Goal: Information Seeking & Learning: Learn about a topic

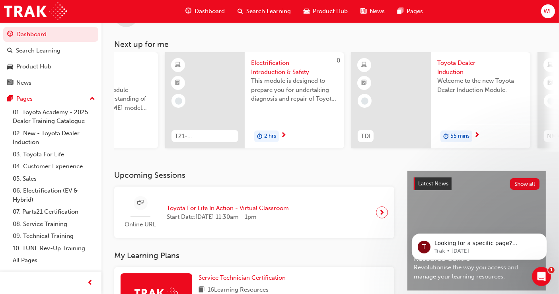
scroll to position [0, 332]
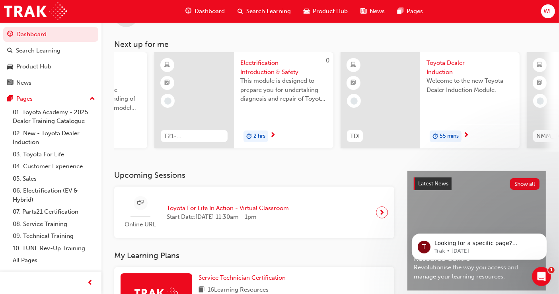
click at [443, 63] on span "Toyota Dealer Induction" at bounding box center [469, 67] width 87 height 18
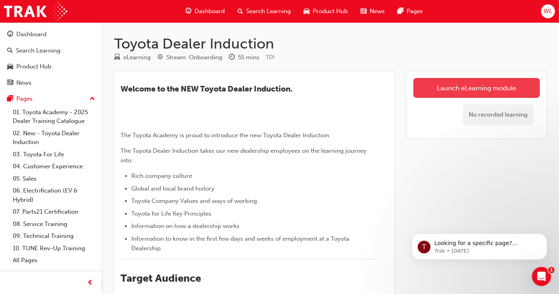
click at [437, 84] on link "Launch eLearning module" at bounding box center [476, 88] width 126 height 20
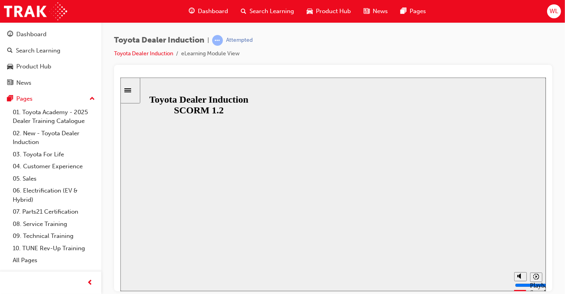
click at [272, 178] on div at bounding box center [333, 184] width 288 height 162
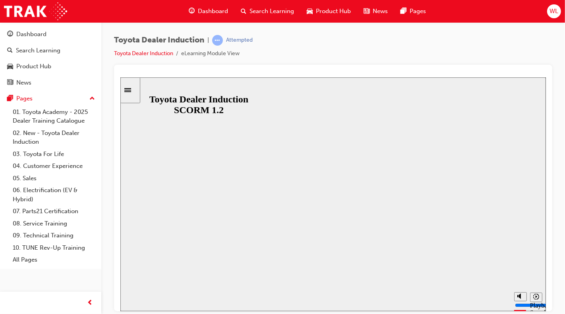
click at [291, 201] on div at bounding box center [333, 194] width 324 height 182
click at [136, 87] on div "Sidebar Toggle" at bounding box center [130, 90] width 14 height 6
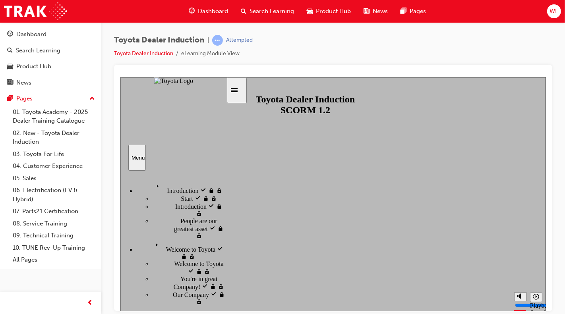
click at [153, 182] on span "Introduction" at bounding box center [168, 184] width 31 height 7
click at [152, 196] on div "Start Start" at bounding box center [189, 198] width 74 height 8
click at [153, 182] on span "Introduction" at bounding box center [168, 184] width 31 height 7
click at [139, 158] on div "Menu" at bounding box center [136, 158] width 11 height 6
click at [222, 188] on div "sidebar" at bounding box center [173, 192] width 106 height 35
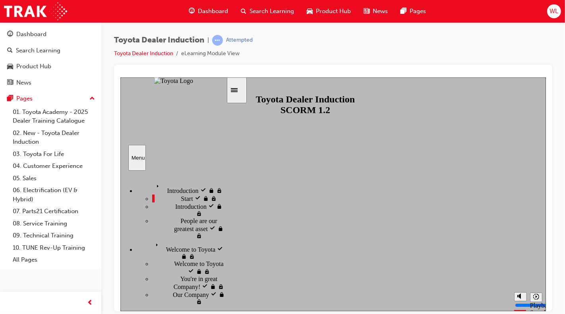
click at [237, 88] on icon "Sidebar Toggle" at bounding box center [234, 90] width 7 height 4
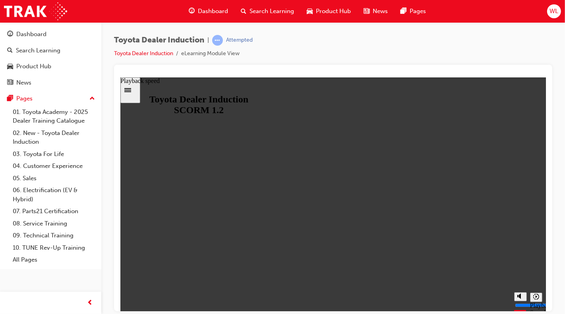
click at [535, 293] on icon "Playback speed" at bounding box center [536, 297] width 6 height 6
click at [148, 54] on link "Toyota Dealer Induction" at bounding box center [143, 53] width 59 height 7
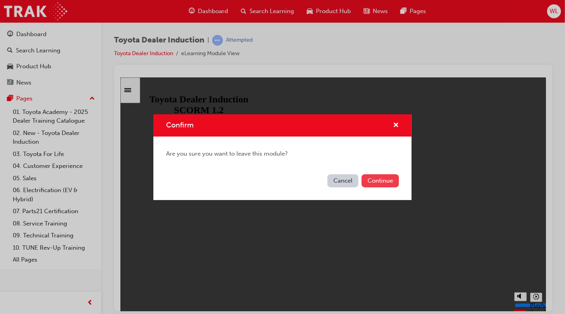
click at [379, 182] on button "Continue" at bounding box center [380, 181] width 37 height 13
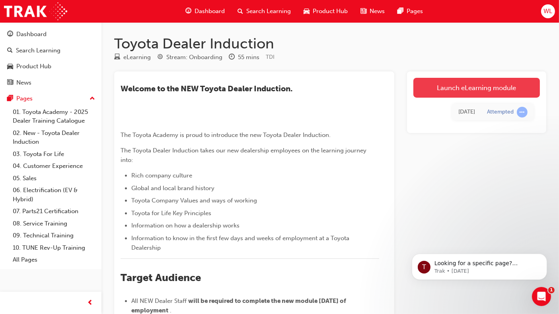
click at [471, 86] on link "Launch eLearning module" at bounding box center [476, 88] width 126 height 20
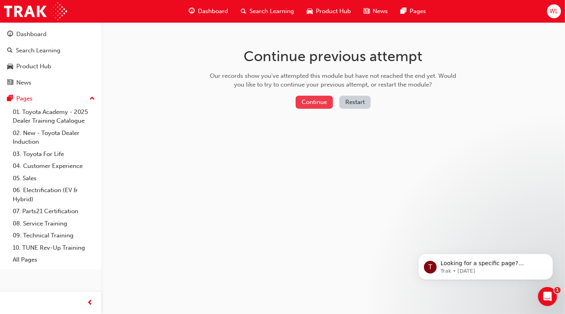
click at [309, 98] on button "Continue" at bounding box center [314, 102] width 37 height 13
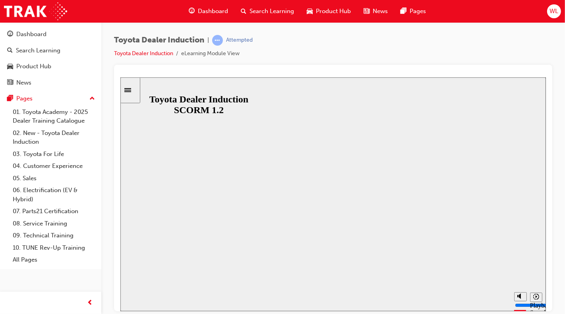
click at [347, 215] on div at bounding box center [333, 194] width 324 height 182
click at [43, 34] on div "Dashboard" at bounding box center [31, 34] width 30 height 9
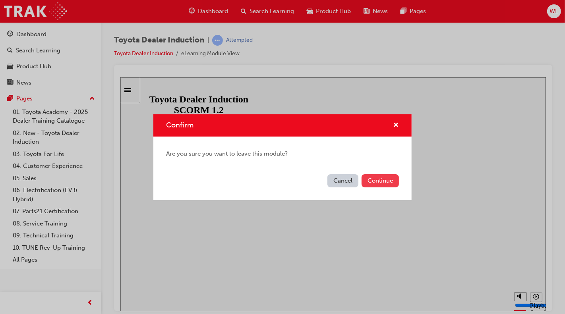
click at [386, 180] on button "Continue" at bounding box center [380, 181] width 37 height 13
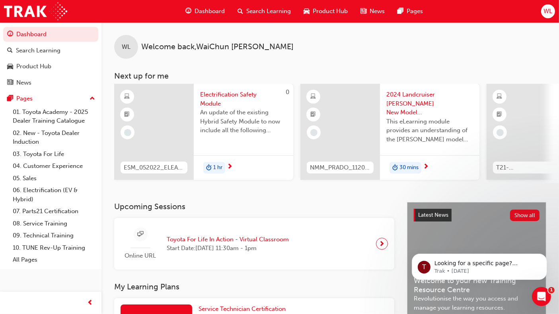
click at [218, 95] on span "Electrification Safety Module" at bounding box center [243, 99] width 87 height 18
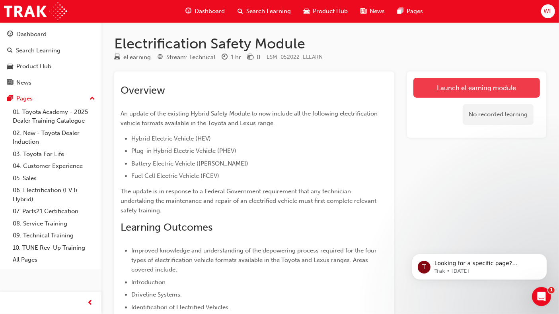
click at [433, 83] on link "Launch eLearning module" at bounding box center [476, 88] width 126 height 20
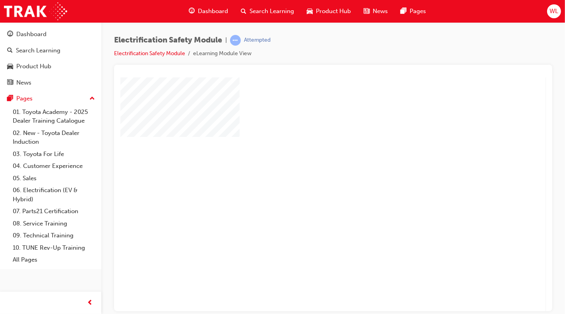
click at [310, 171] on div "play" at bounding box center [310, 171] width 0 height 0
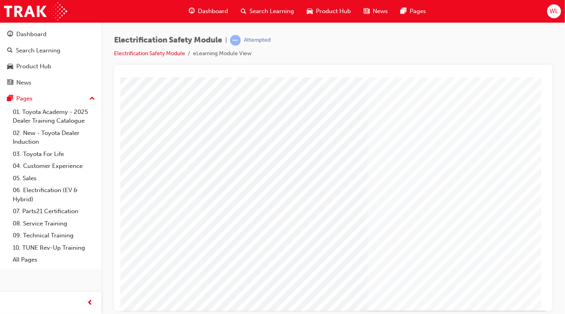
scroll to position [52, 121]
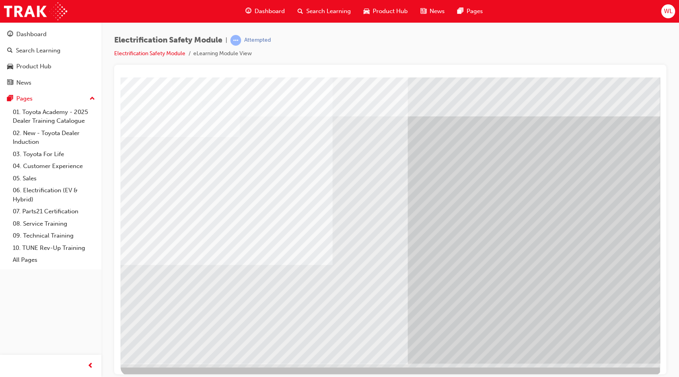
scroll to position [0, 0]
drag, startPoint x: 503, startPoint y: 0, endPoint x: 393, endPoint y: 62, distance: 126.4
click at [393, 62] on div "Electrification Safety Module | Attempted Electrification Safety Module eLearni…" at bounding box center [390, 50] width 552 height 30
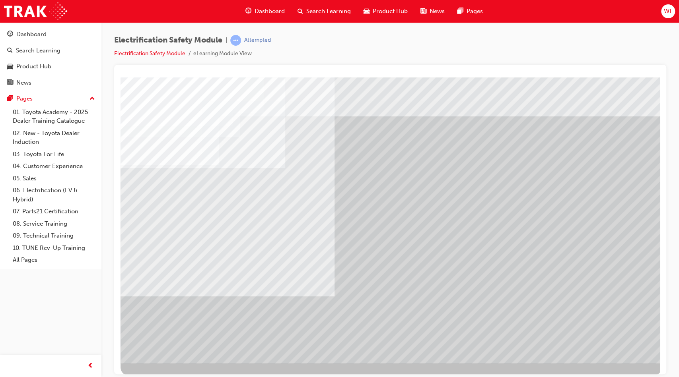
scroll to position [9, 0]
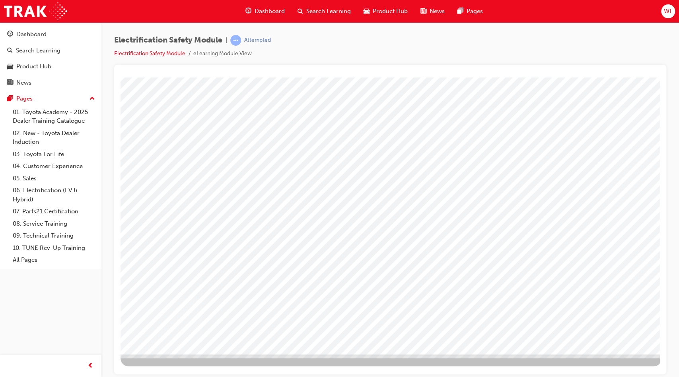
scroll to position [0, 0]
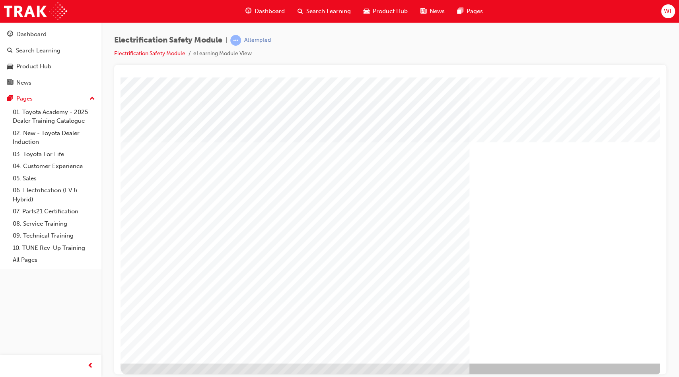
scroll to position [9, 0]
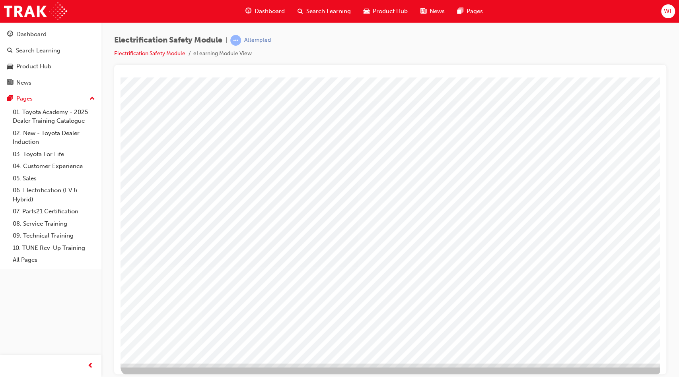
scroll to position [9, 0]
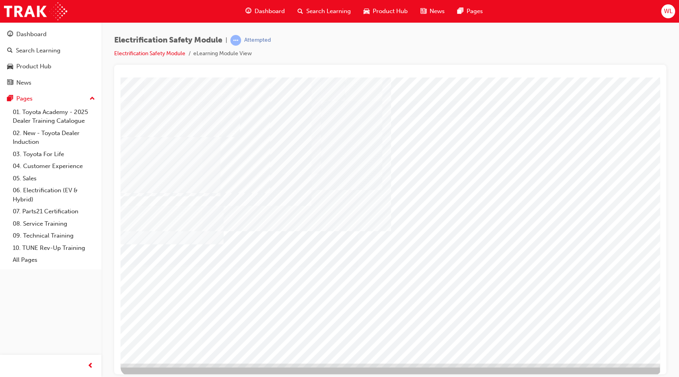
drag, startPoint x: 517, startPoint y: 314, endPoint x: 576, endPoint y: 311, distance: 59.7
click at [558, 293] on div "multistate" at bounding box center [390, 220] width 541 height 286
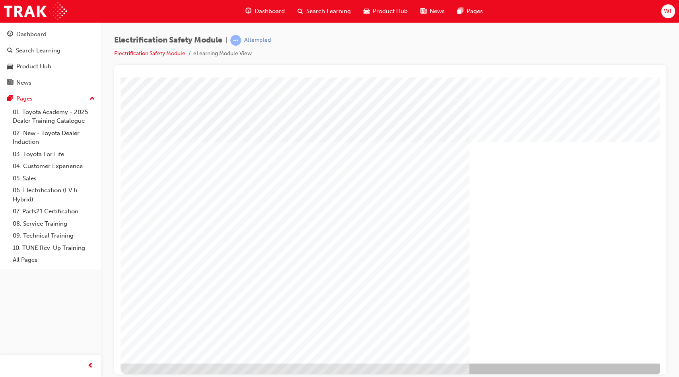
scroll to position [9, 0]
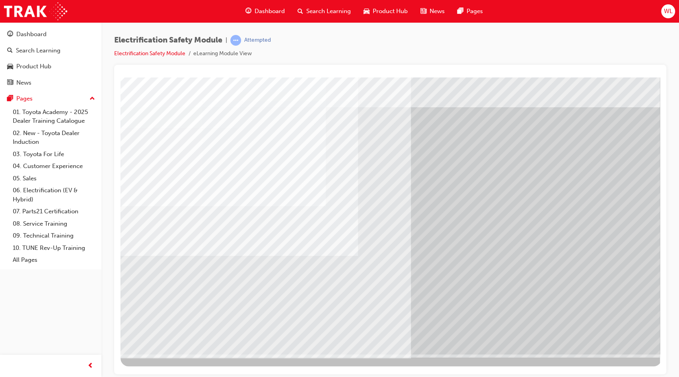
scroll to position [0, 0]
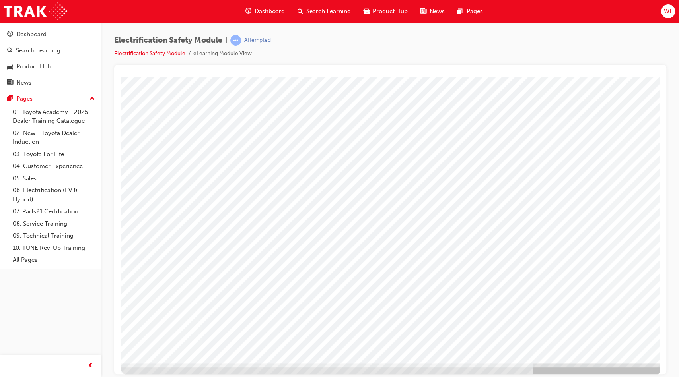
scroll to position [9, 0]
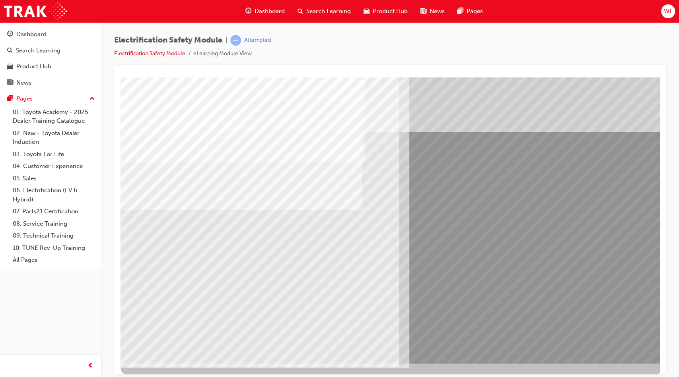
scroll to position [9, 0]
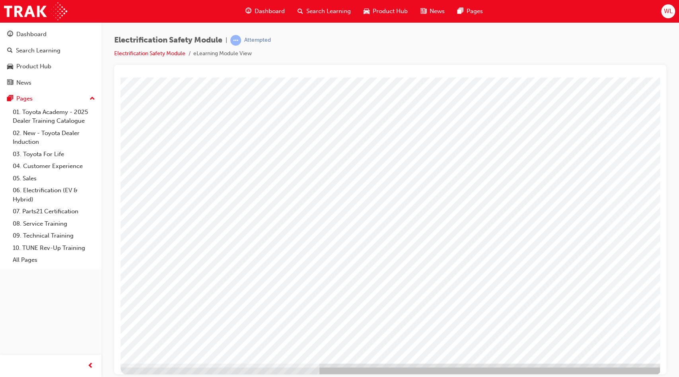
scroll to position [0, 0]
click at [413, 293] on html at bounding box center [465, 220] width 254 height 153
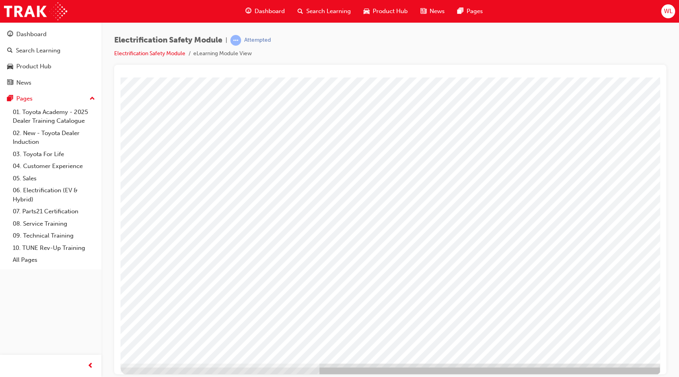
click at [384, 293] on html at bounding box center [465, 218] width 254 height 153
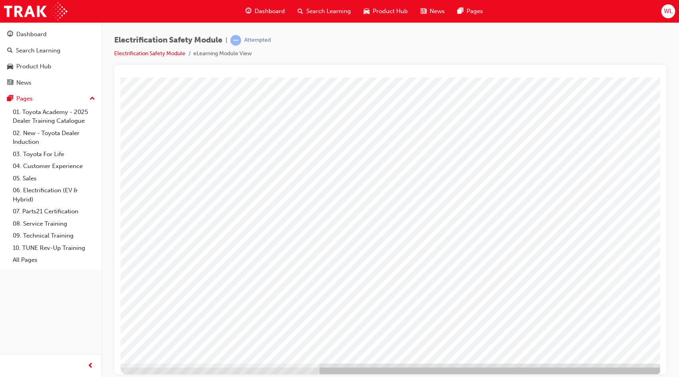
click at [390, 293] on html at bounding box center [465, 218] width 254 height 153
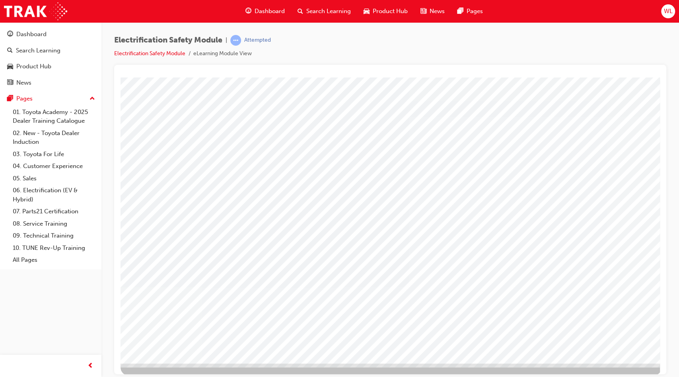
drag, startPoint x: 397, startPoint y: 318, endPoint x: 394, endPoint y: 310, distance: 9.1
click at [394, 293] on div "multistate" at bounding box center [390, 220] width 541 height 286
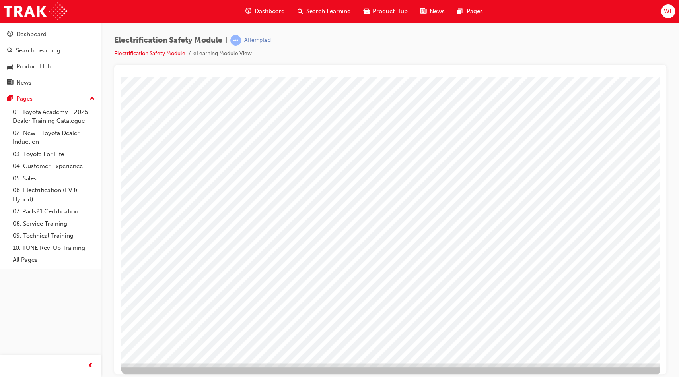
scroll to position [9, 0]
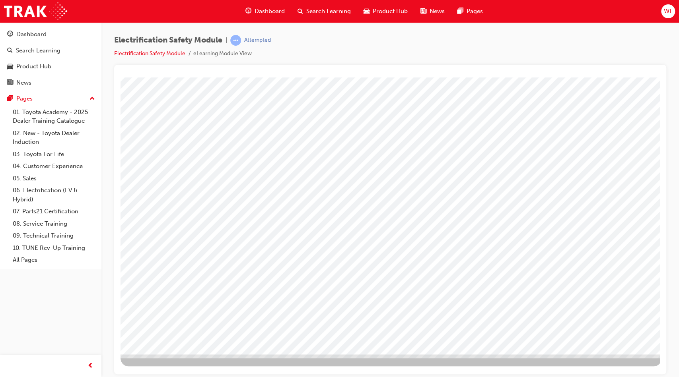
drag, startPoint x: 465, startPoint y: 340, endPoint x: 448, endPoint y: 339, distance: 16.3
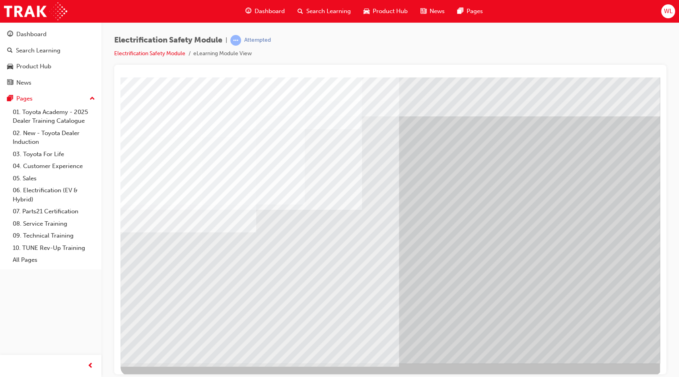
scroll to position [9, 0]
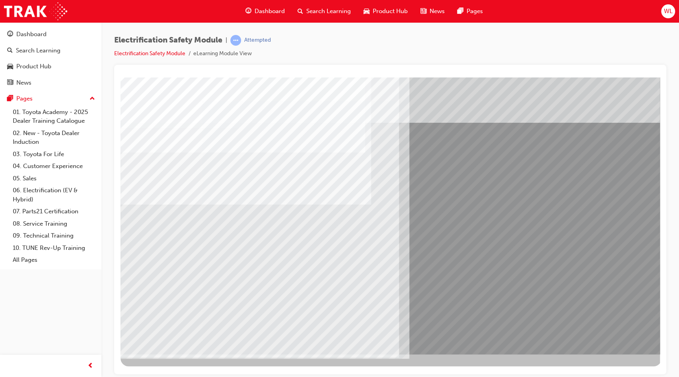
scroll to position [0, 0]
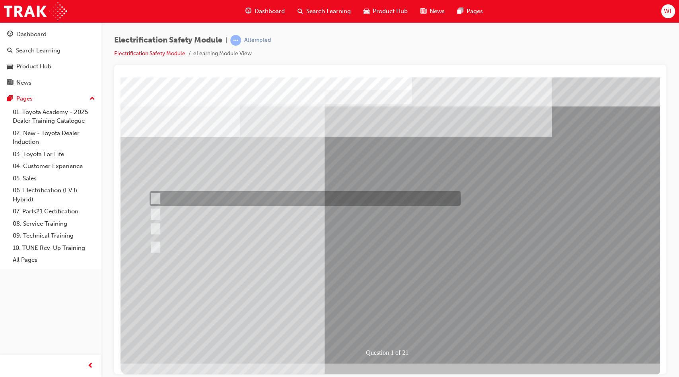
click at [199, 198] on div at bounding box center [302, 198] width 311 height 15
radio input "true"
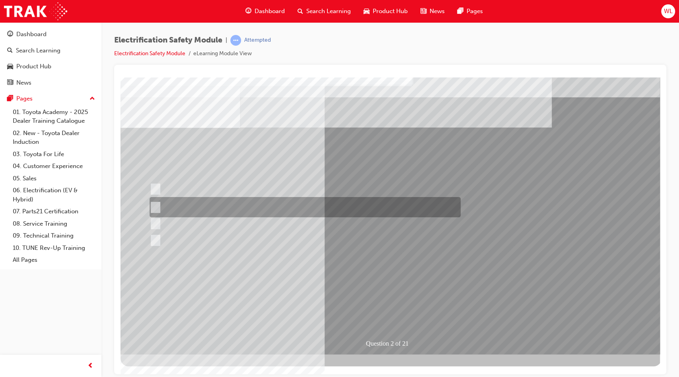
click at [254, 207] on div at bounding box center [302, 207] width 311 height 20
radio input "true"
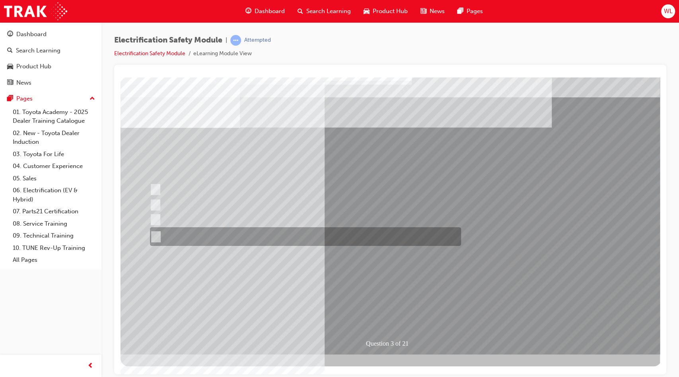
click at [211, 236] on div at bounding box center [303, 236] width 311 height 19
radio input "true"
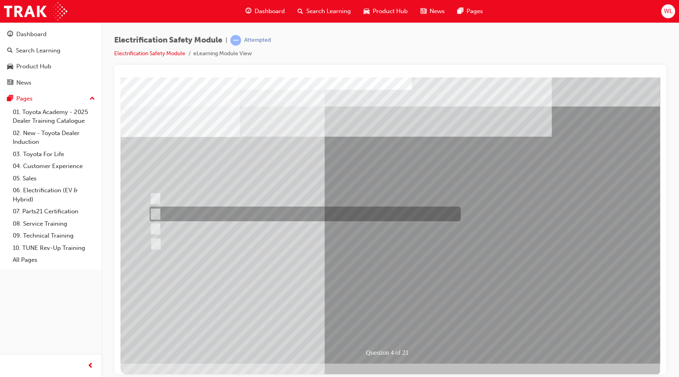
click at [258, 214] on div at bounding box center [302, 214] width 311 height 15
checkbox input "true"
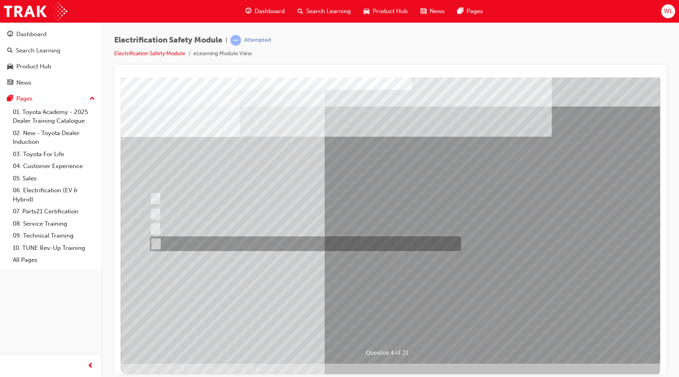
click at [211, 249] on div at bounding box center [303, 244] width 311 height 15
checkbox input "true"
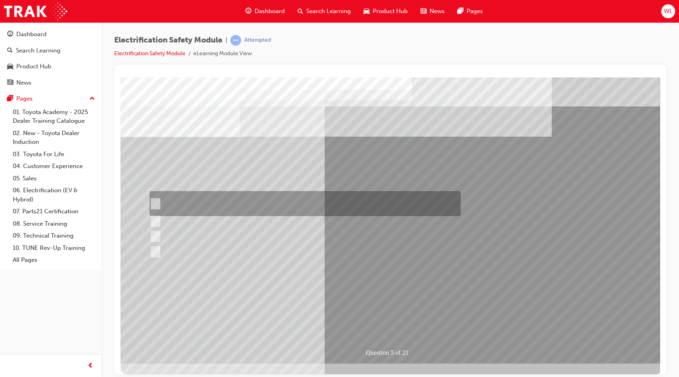
click at [227, 201] on div at bounding box center [302, 203] width 311 height 25
checkbox input "true"
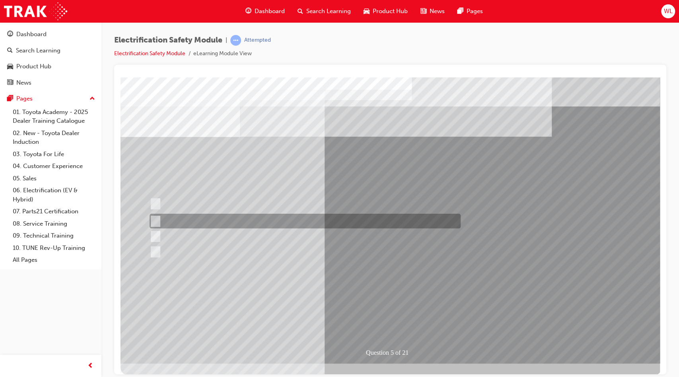
click at [224, 225] on div at bounding box center [302, 221] width 311 height 15
checkbox input "true"
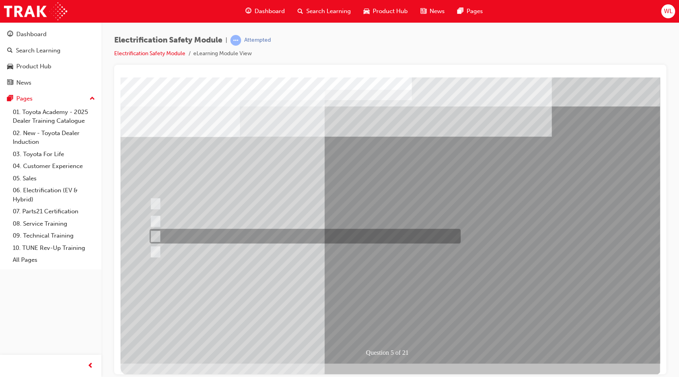
click at [373, 235] on div at bounding box center [302, 236] width 311 height 15
checkbox input "true"
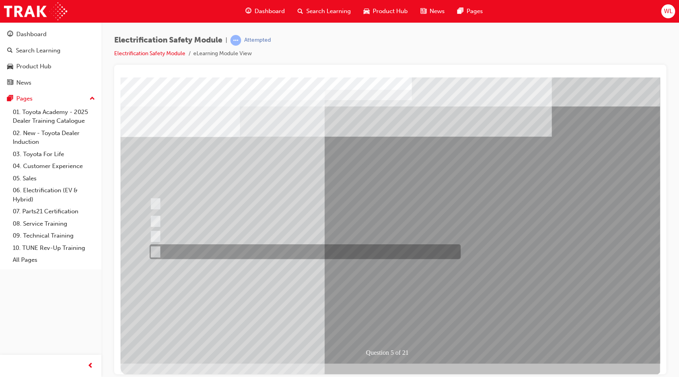
click at [248, 251] on div at bounding box center [302, 251] width 311 height 15
checkbox input "true"
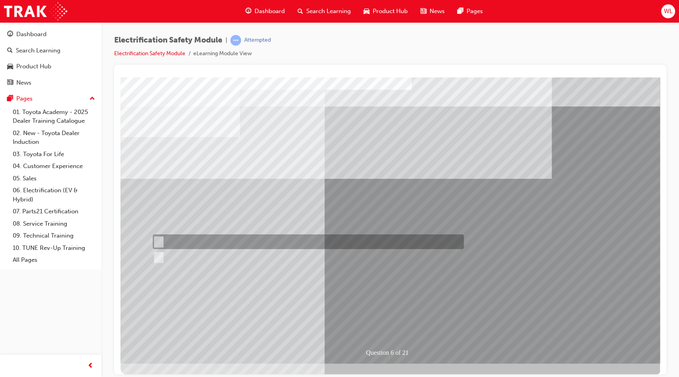
click at [180, 238] on div at bounding box center [306, 242] width 311 height 15
radio input "true"
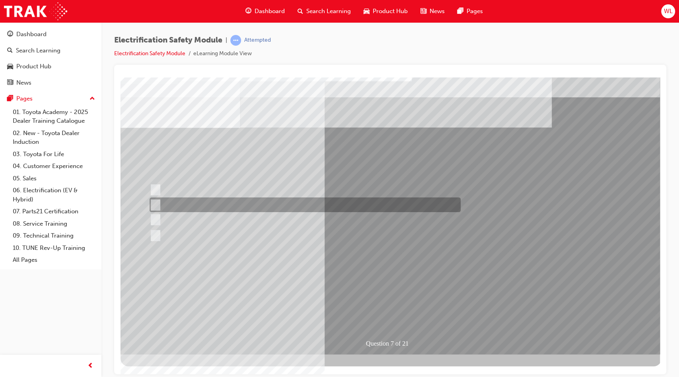
click at [238, 206] on div at bounding box center [302, 205] width 311 height 15
radio input "true"
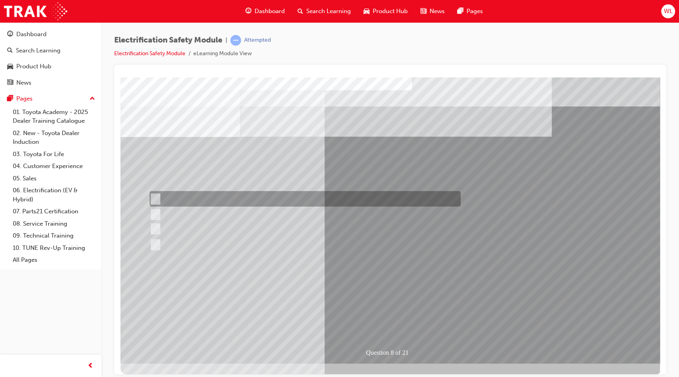
click at [284, 195] on div at bounding box center [302, 199] width 311 height 16
radio input "true"
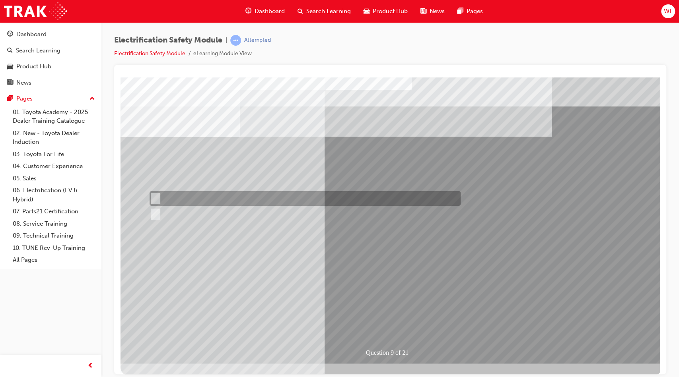
click at [171, 198] on div at bounding box center [302, 198] width 311 height 15
radio input "true"
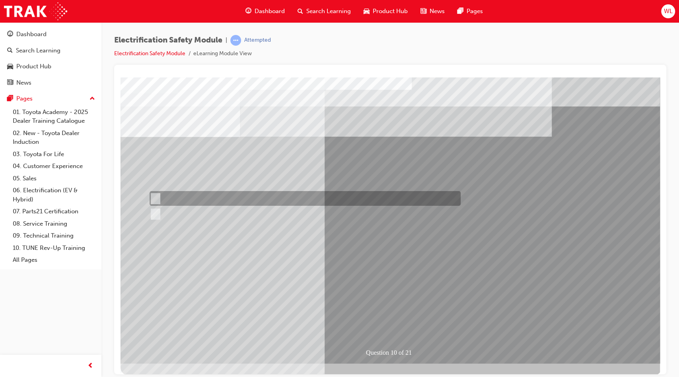
click at [157, 194] on input "False" at bounding box center [153, 198] width 9 height 9
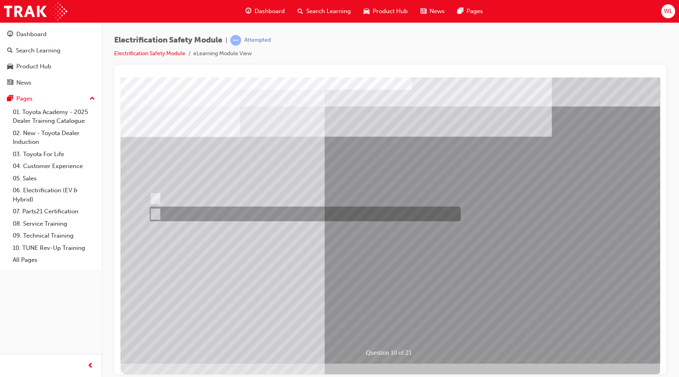
click at [184, 213] on div at bounding box center [302, 214] width 311 height 15
radio input "false"
radio input "true"
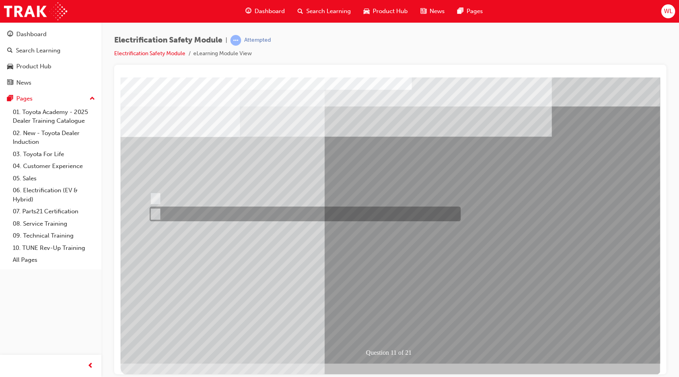
click at [188, 217] on div at bounding box center [302, 214] width 311 height 15
radio input "true"
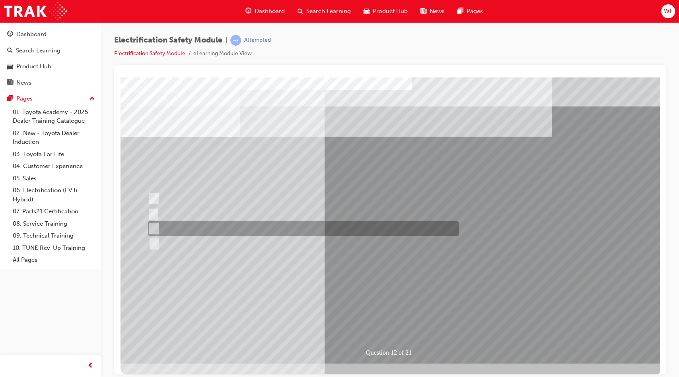
click at [158, 228] on div at bounding box center [301, 228] width 311 height 15
radio input "true"
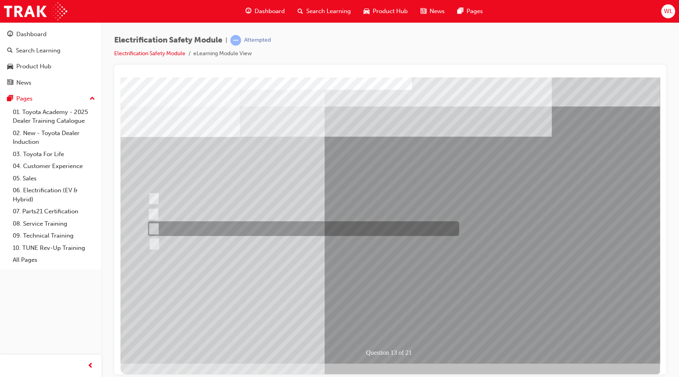
click at [289, 232] on div at bounding box center [301, 228] width 311 height 15
radio input "true"
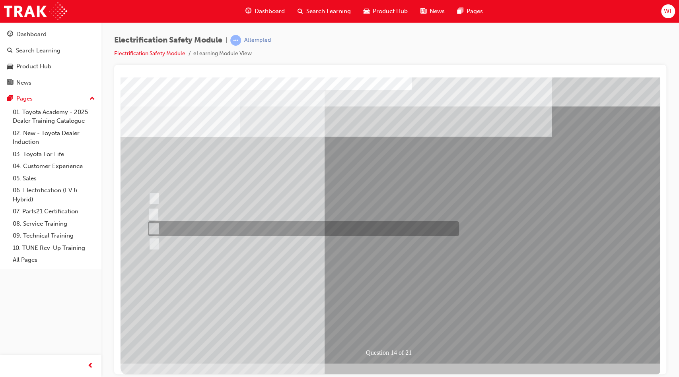
click at [214, 229] on div at bounding box center [301, 228] width 311 height 15
radio input "true"
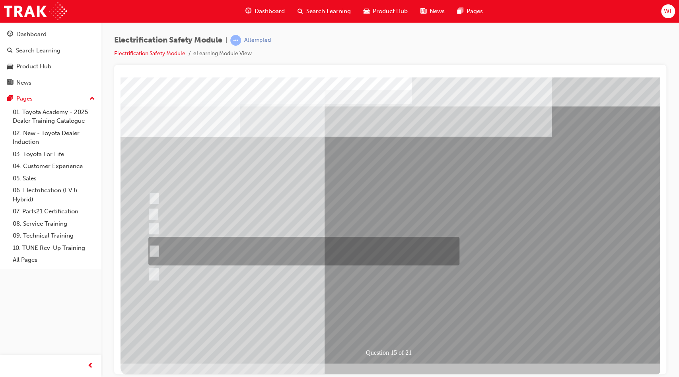
click at [165, 244] on div at bounding box center [301, 251] width 311 height 29
radio input "true"
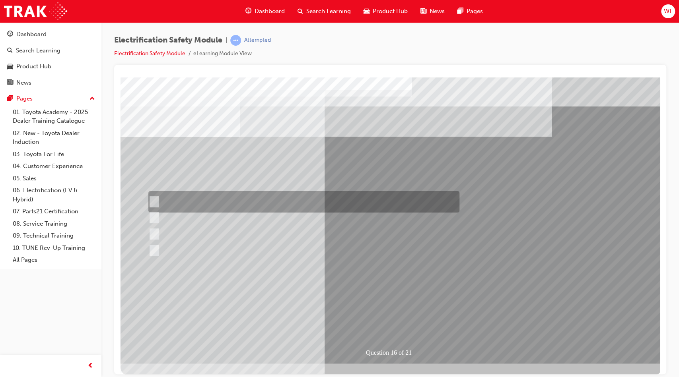
click at [293, 199] on div at bounding box center [301, 201] width 311 height 21
radio input "true"
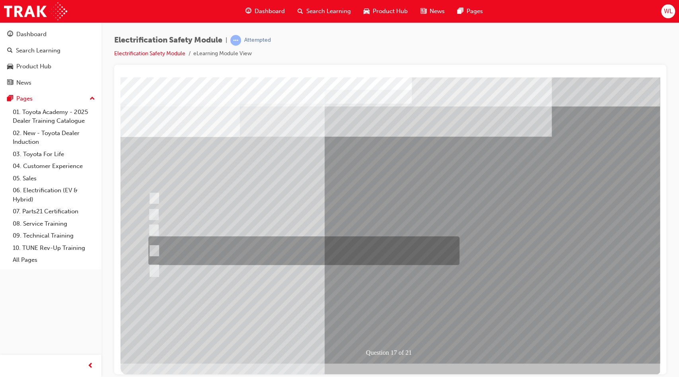
click at [233, 250] on div at bounding box center [301, 251] width 311 height 29
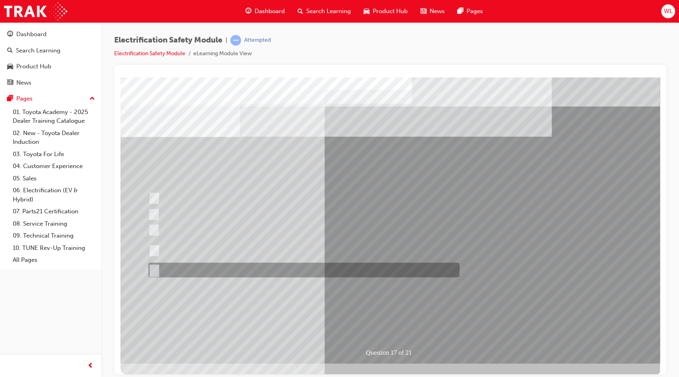
click at [206, 269] on div at bounding box center [301, 270] width 311 height 15
radio input "false"
radio input "true"
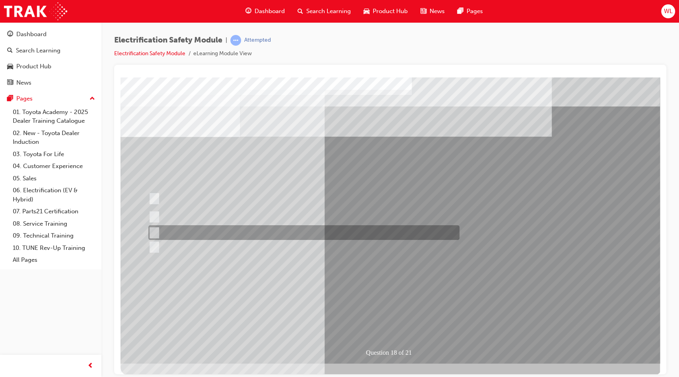
click at [162, 228] on div at bounding box center [301, 232] width 311 height 15
radio input "true"
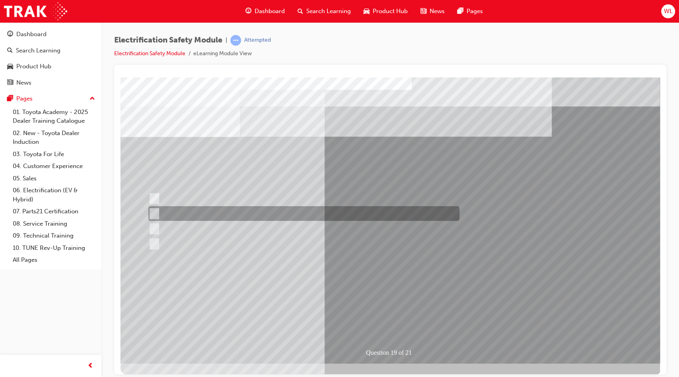
click at [372, 210] on div at bounding box center [301, 213] width 311 height 15
radio input "true"
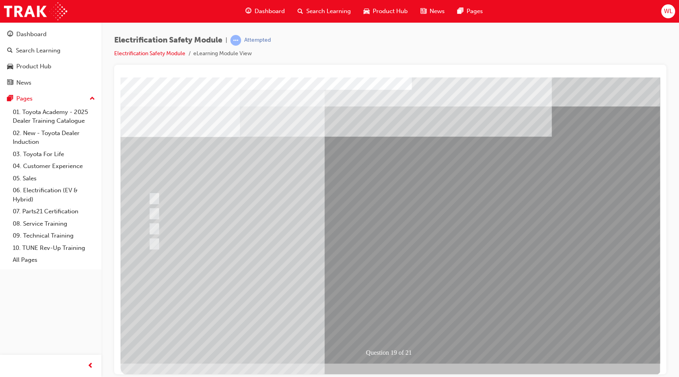
drag, startPoint x: 358, startPoint y: 186, endPoint x: 482, endPoint y: 289, distance: 161.2
click at [482, 289] on div "Question 19 of 21" at bounding box center [390, 220] width 541 height 286
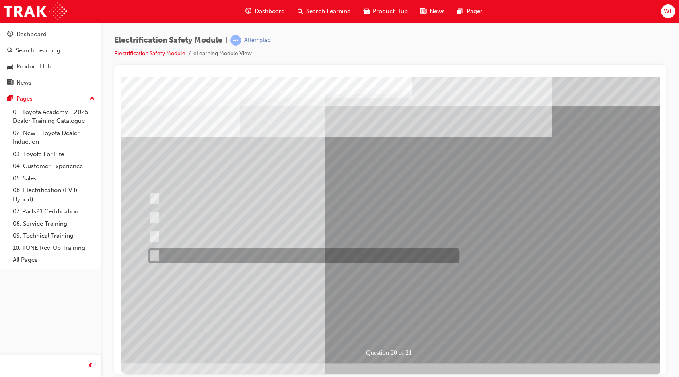
click at [270, 256] on div at bounding box center [301, 255] width 311 height 15
radio input "true"
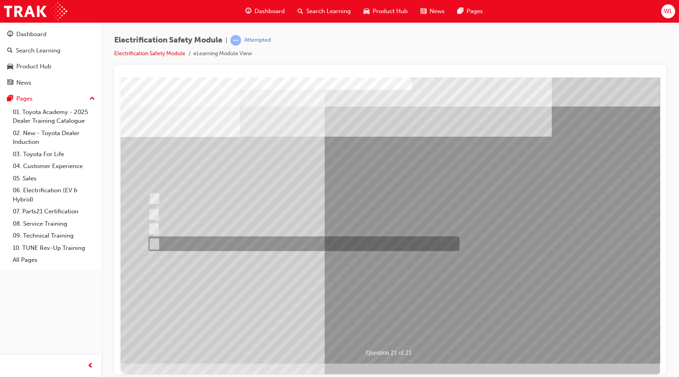
click at [290, 244] on div at bounding box center [301, 244] width 311 height 15
radio input "true"
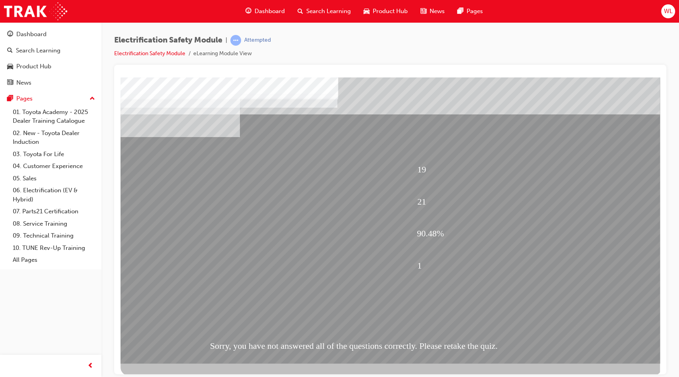
scroll to position [9, 0]
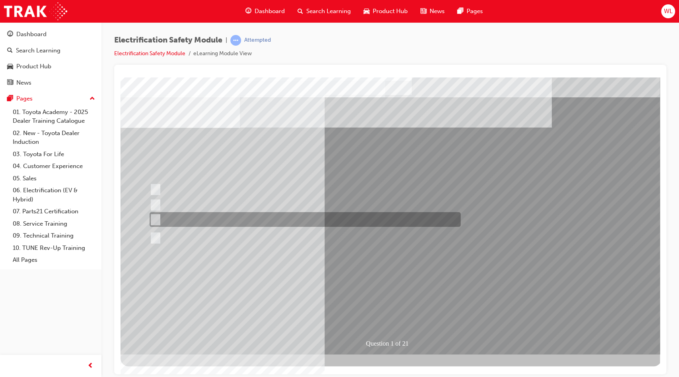
click at [255, 220] on div at bounding box center [302, 219] width 311 height 15
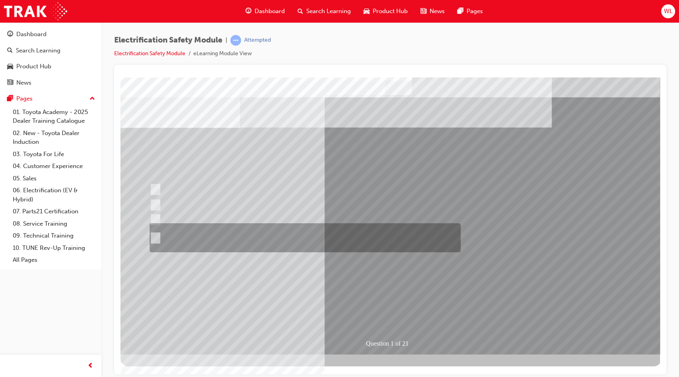
click at [226, 232] on div at bounding box center [302, 237] width 311 height 29
radio input "false"
radio input "true"
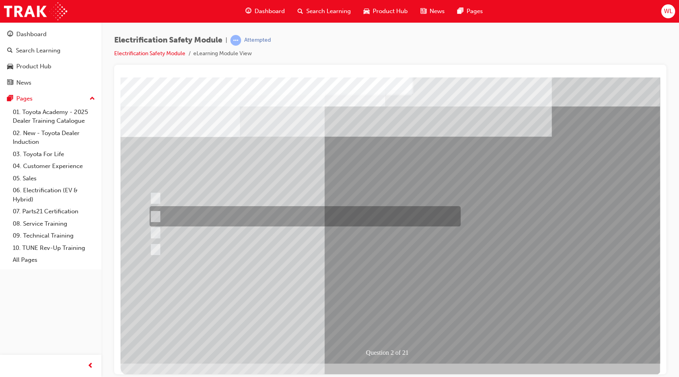
click at [261, 218] on div at bounding box center [302, 216] width 311 height 20
radio input "true"
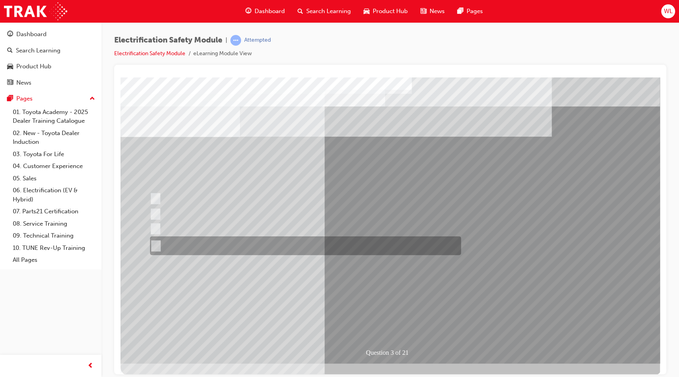
click at [302, 245] on div at bounding box center [303, 246] width 311 height 19
radio input "true"
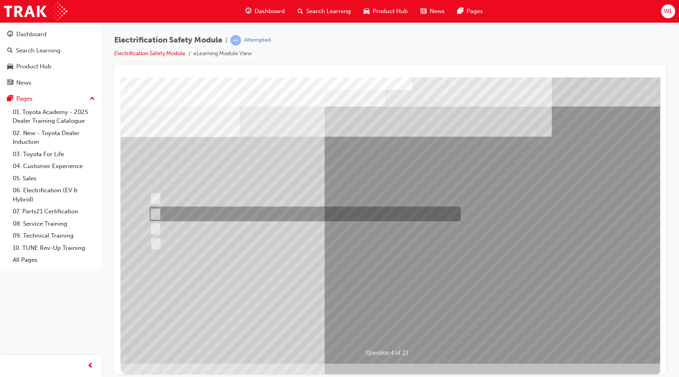
click at [244, 214] on div at bounding box center [302, 214] width 311 height 15
checkbox input "true"
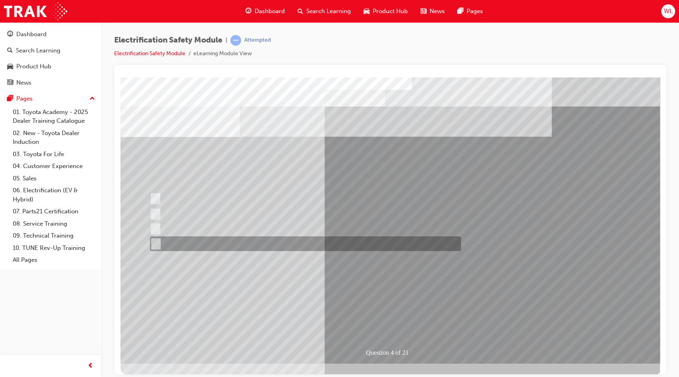
click at [237, 245] on div at bounding box center [303, 244] width 311 height 15
checkbox input "true"
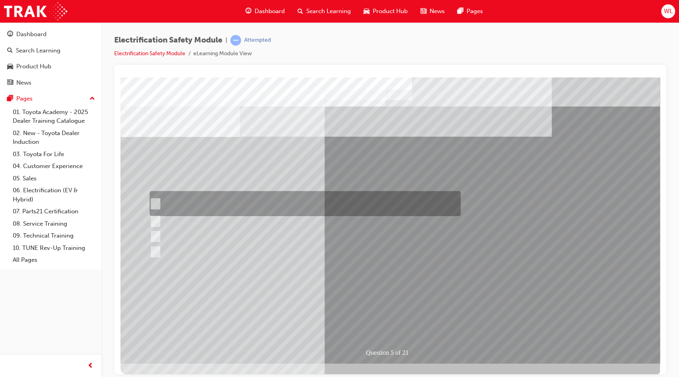
click at [191, 201] on div at bounding box center [302, 203] width 311 height 25
checkbox input "true"
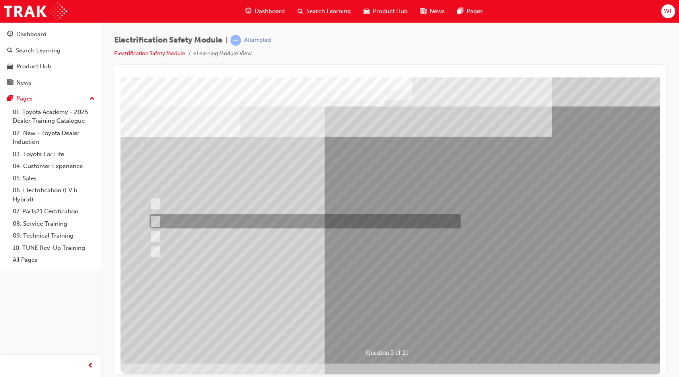
click at [255, 224] on div at bounding box center [302, 221] width 311 height 15
checkbox input "true"
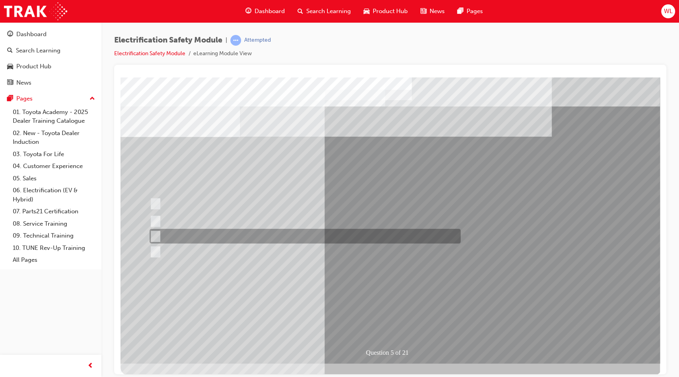
click at [268, 236] on div at bounding box center [302, 236] width 311 height 15
checkbox input "true"
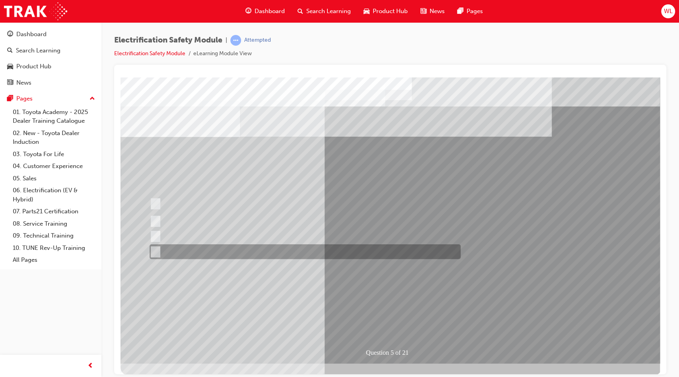
click at [277, 244] on div at bounding box center [302, 251] width 311 height 15
checkbox input "true"
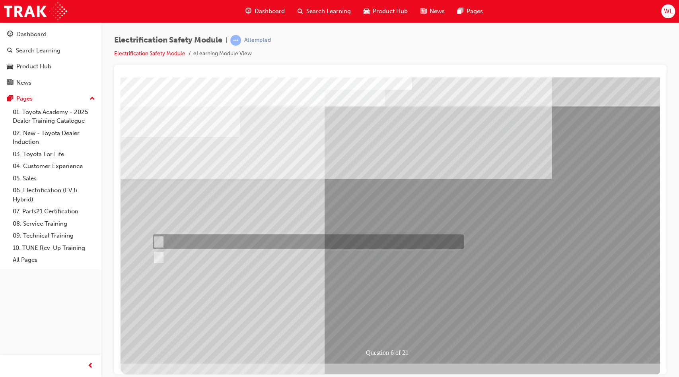
click at [216, 244] on div at bounding box center [306, 242] width 311 height 15
radio input "true"
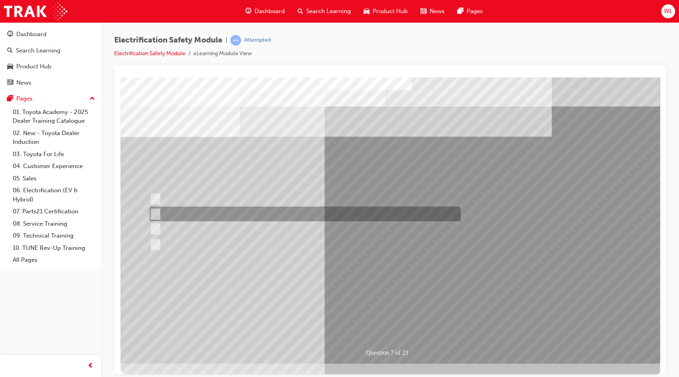
click at [282, 213] on div at bounding box center [302, 214] width 311 height 15
radio input "true"
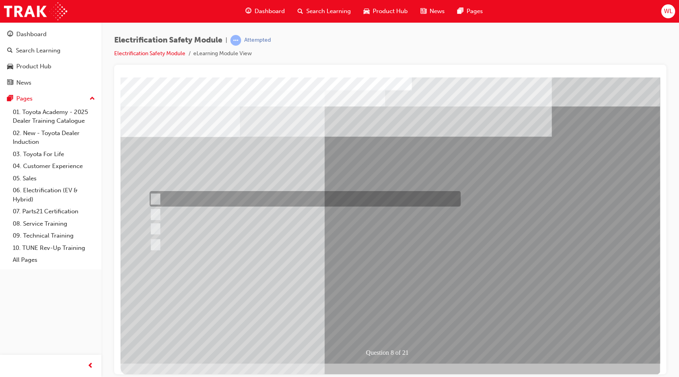
click at [248, 194] on div at bounding box center [302, 199] width 311 height 16
radio input "true"
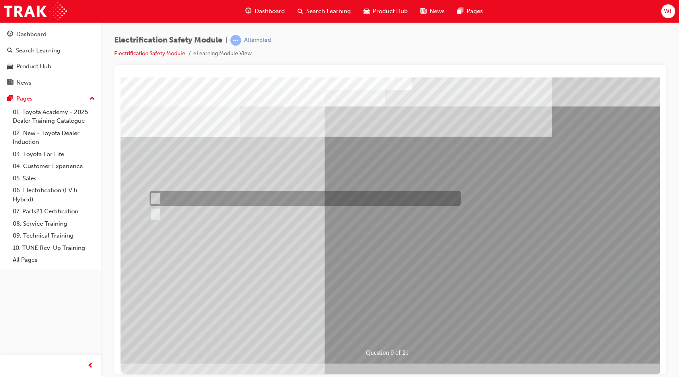
click at [184, 194] on div at bounding box center [302, 198] width 311 height 15
radio input "true"
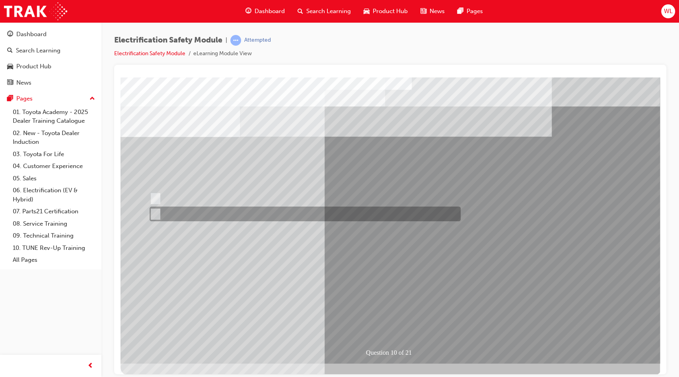
click at [177, 213] on div at bounding box center [302, 214] width 311 height 15
radio input "true"
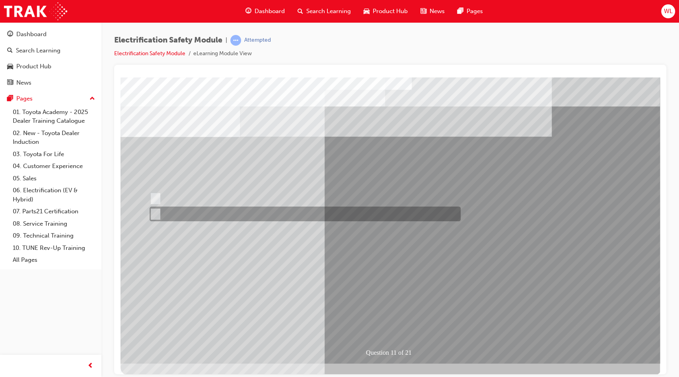
click at [178, 215] on div at bounding box center [302, 214] width 311 height 15
radio input "true"
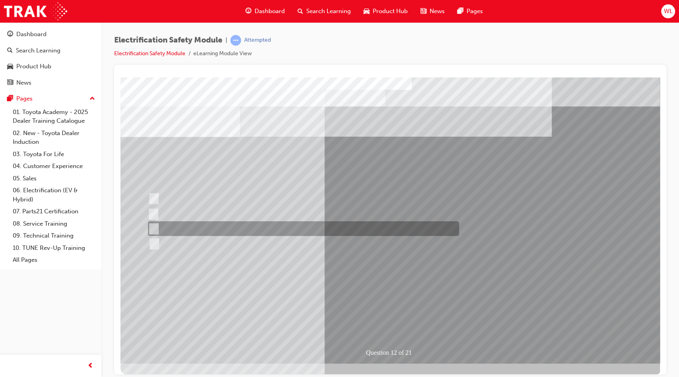
click at [211, 226] on div at bounding box center [301, 228] width 311 height 15
radio input "true"
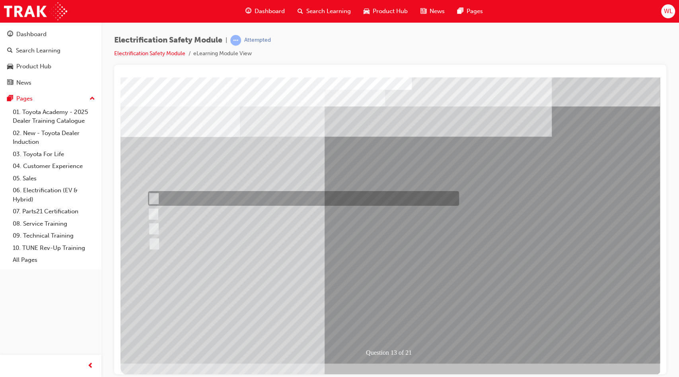
click at [259, 197] on div at bounding box center [301, 198] width 311 height 15
radio input "true"
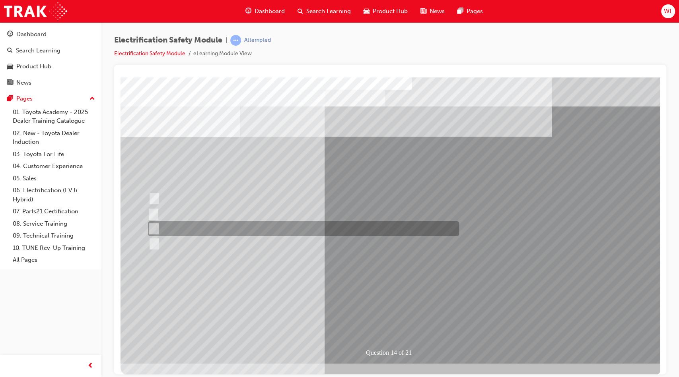
click at [216, 229] on div at bounding box center [301, 228] width 311 height 15
radio input "true"
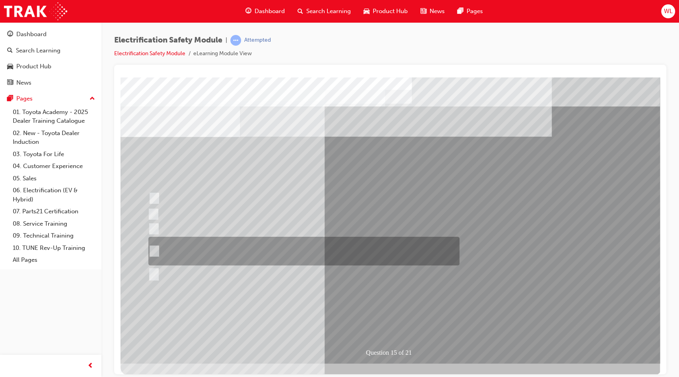
click at [302, 254] on div at bounding box center [301, 251] width 311 height 29
radio input "true"
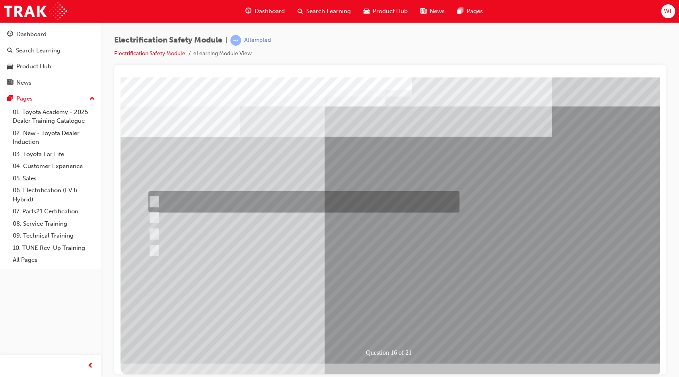
click at [229, 200] on div at bounding box center [301, 201] width 311 height 21
radio input "true"
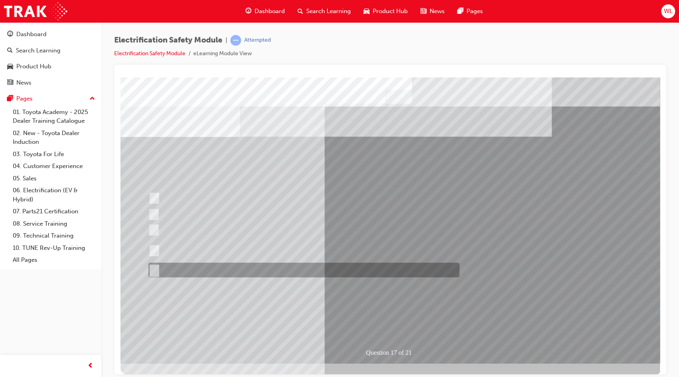
click at [264, 270] on div at bounding box center [301, 270] width 311 height 15
radio input "true"
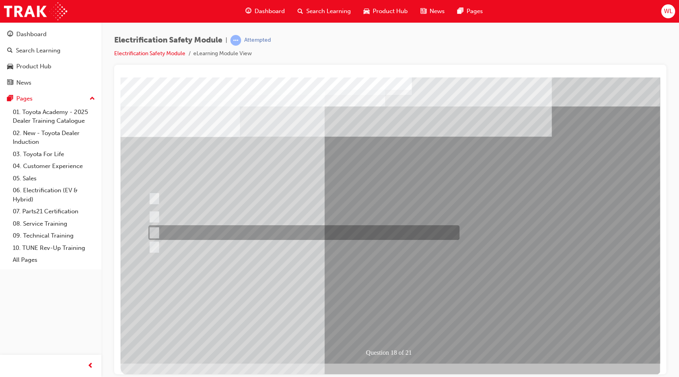
click at [278, 239] on div at bounding box center [301, 232] width 311 height 15
radio input "true"
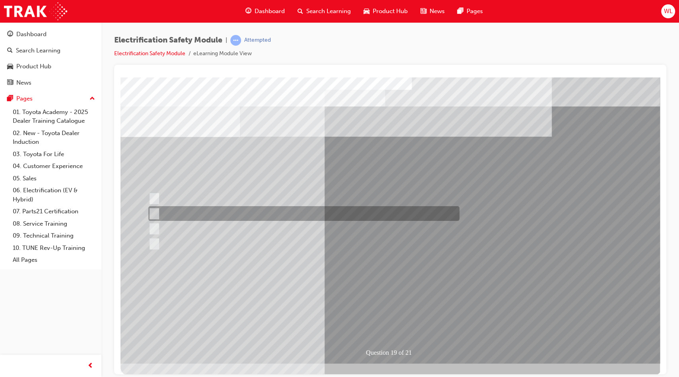
click at [290, 216] on div at bounding box center [301, 213] width 311 height 15
radio input "true"
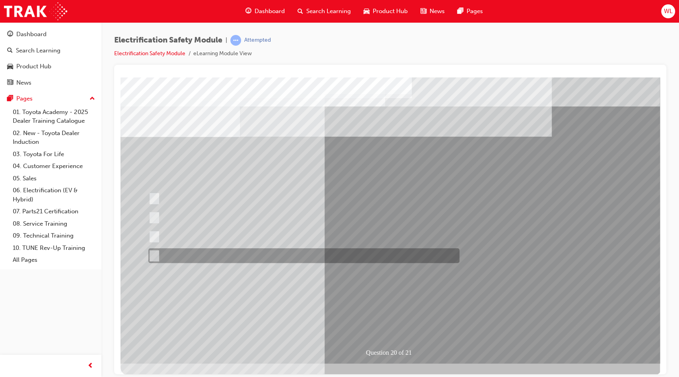
click at [216, 252] on div at bounding box center [301, 255] width 311 height 15
radio input "true"
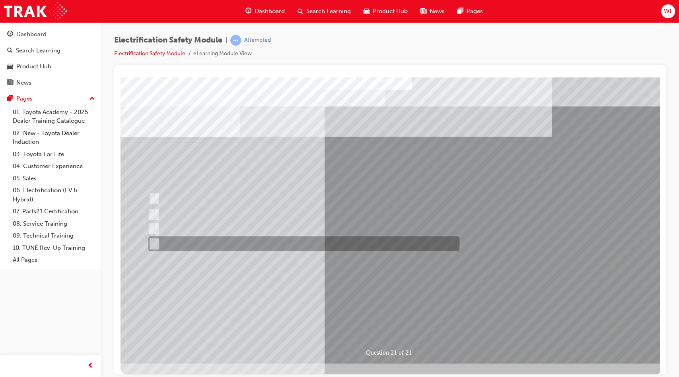
click at [253, 241] on div at bounding box center [301, 244] width 311 height 15
radio input "true"
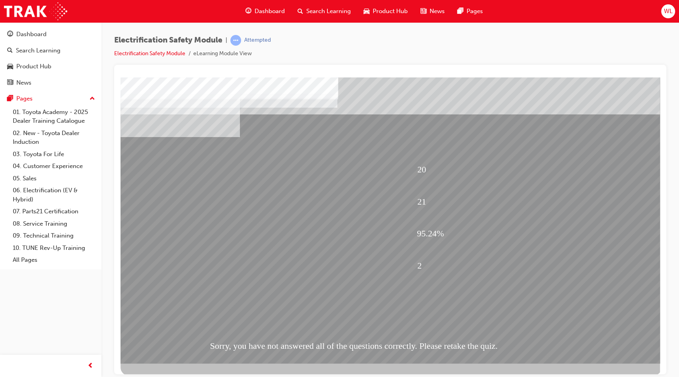
scroll to position [9, 0]
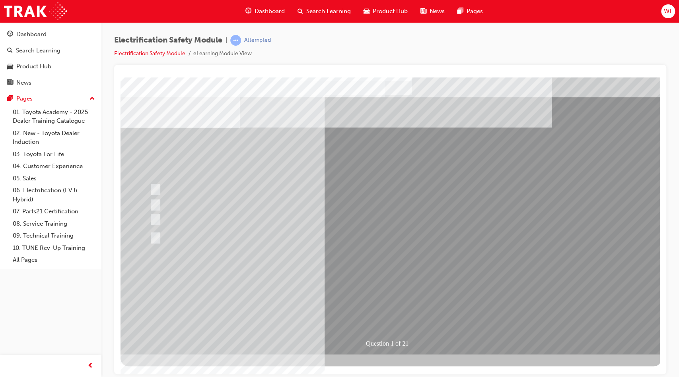
scroll to position [0, 0]
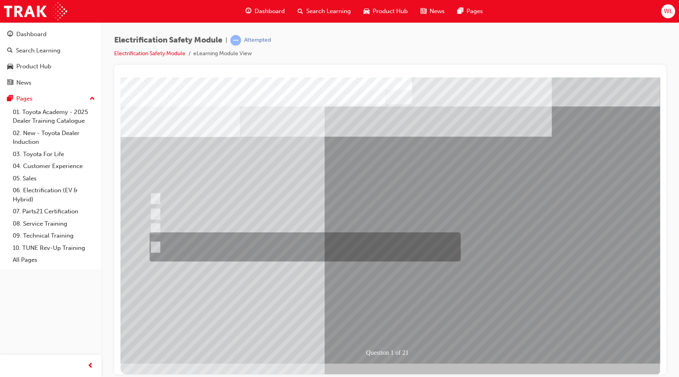
click at [254, 251] on div at bounding box center [302, 247] width 311 height 29
radio input "true"
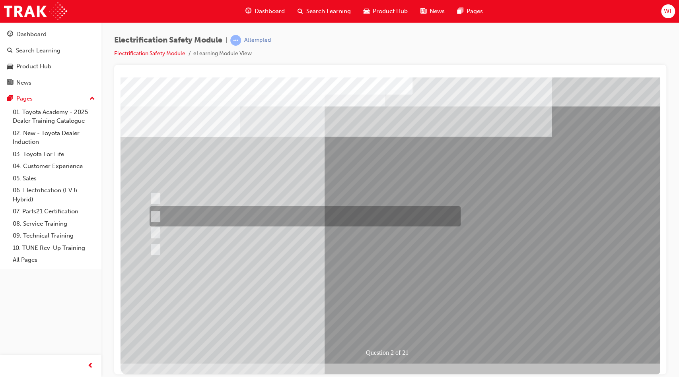
click at [254, 216] on div at bounding box center [302, 216] width 311 height 20
radio input "true"
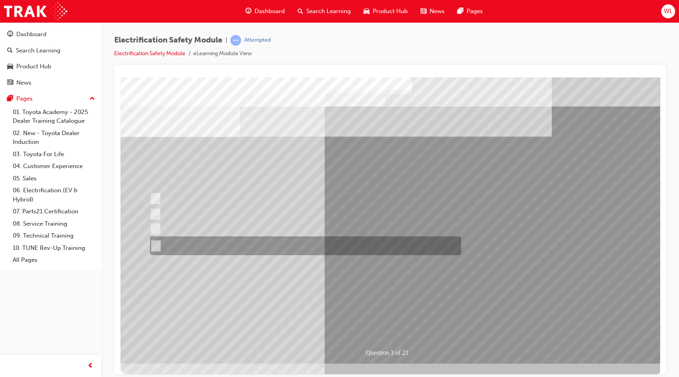
click at [248, 240] on div at bounding box center [303, 246] width 311 height 19
radio input "true"
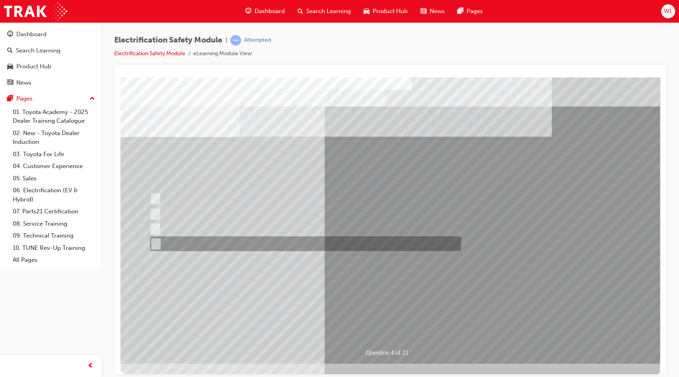
click at [208, 245] on div at bounding box center [303, 244] width 311 height 15
checkbox input "true"
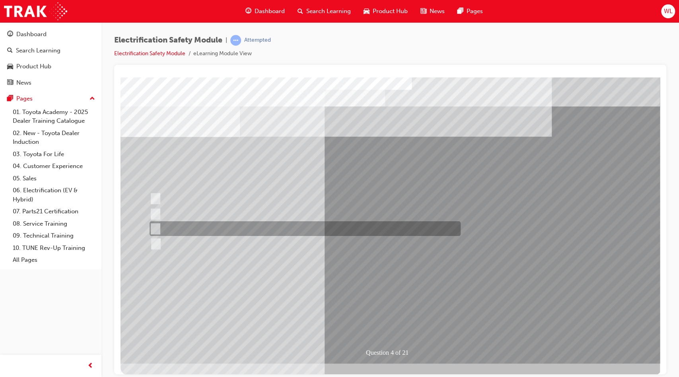
click at [215, 232] on div at bounding box center [302, 228] width 311 height 15
checkbox input "false"
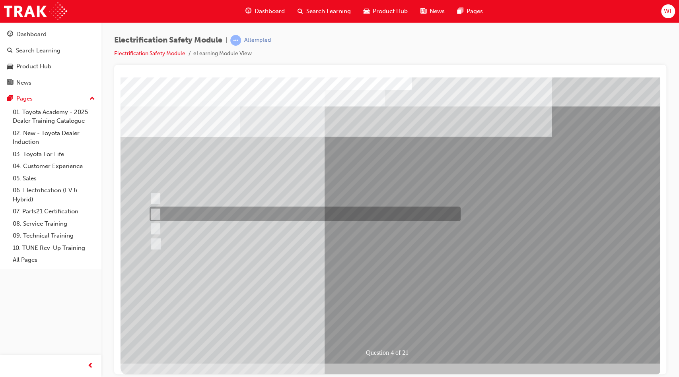
click at [224, 213] on div at bounding box center [302, 214] width 311 height 15
checkbox input "true"
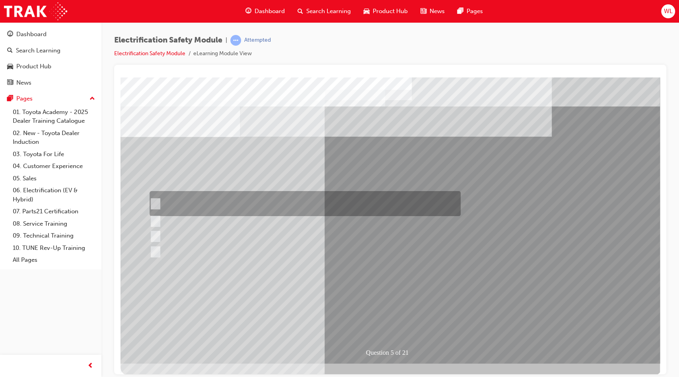
click at [272, 203] on div at bounding box center [302, 203] width 311 height 25
checkbox input "true"
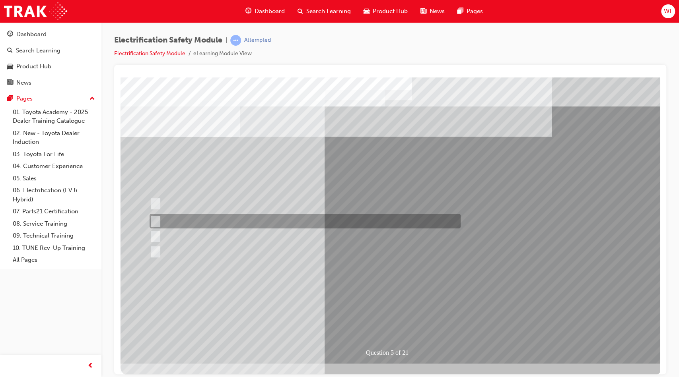
click at [280, 217] on div at bounding box center [302, 221] width 311 height 15
checkbox input "true"
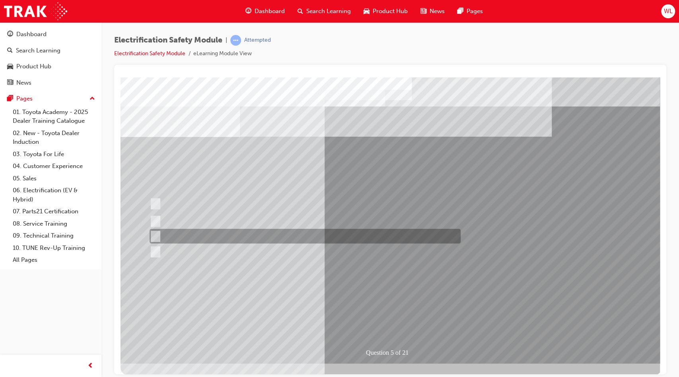
click at [281, 230] on div at bounding box center [302, 236] width 311 height 15
checkbox input "true"
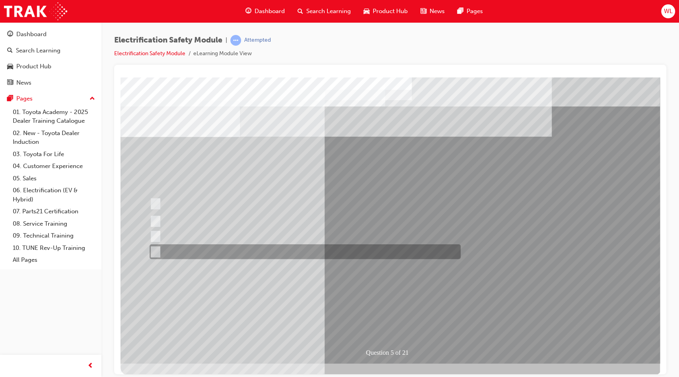
click at [284, 245] on div at bounding box center [302, 251] width 311 height 15
checkbox input "true"
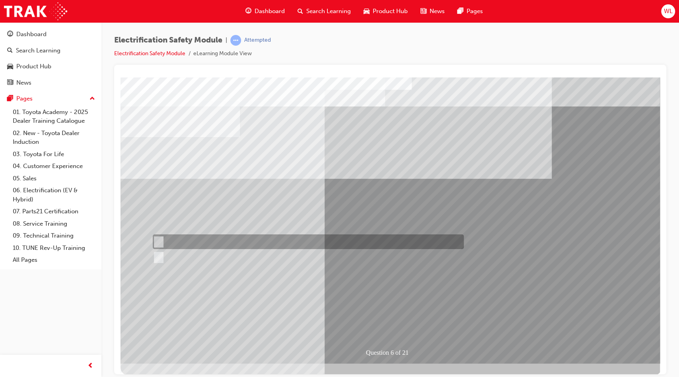
click at [160, 240] on input "True" at bounding box center [157, 242] width 9 height 9
radio input "true"
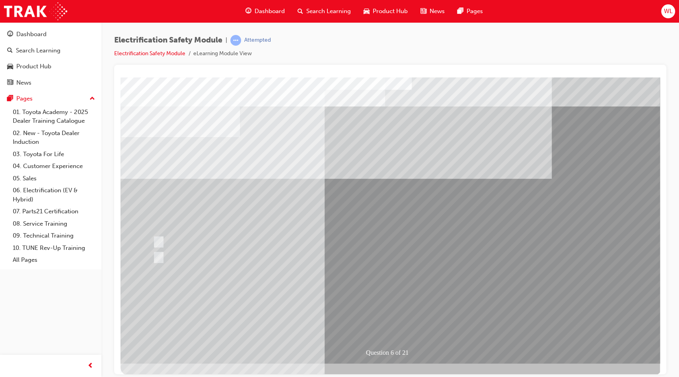
scroll to position [9, 0]
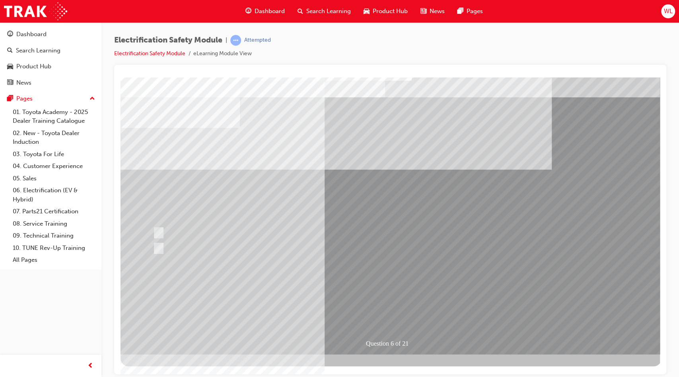
click at [431, 252] on div at bounding box center [306, 248] width 311 height 15
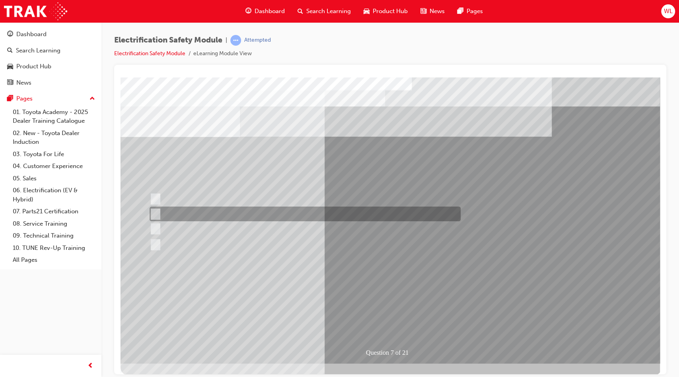
click at [222, 215] on div at bounding box center [302, 214] width 311 height 15
radio input "true"
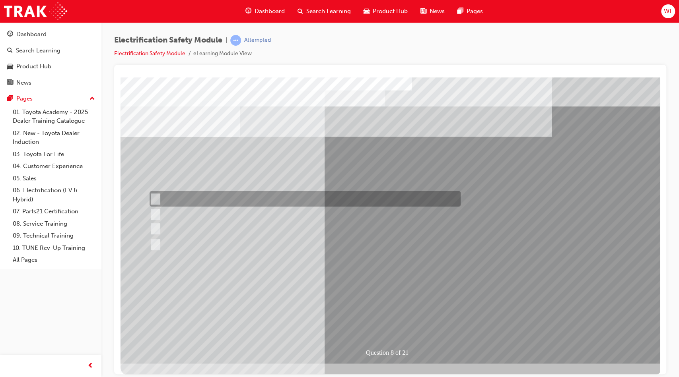
click at [213, 195] on div at bounding box center [302, 199] width 311 height 16
radio input "true"
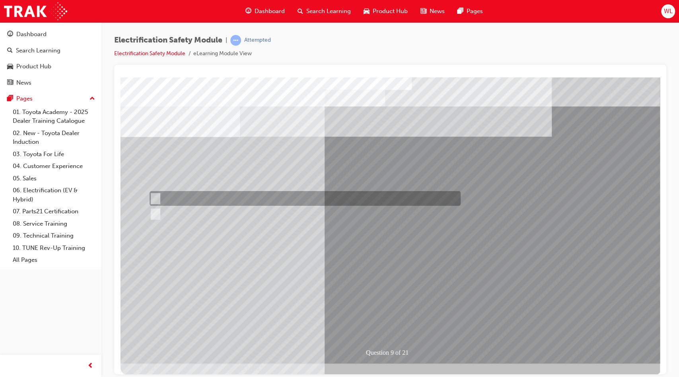
click at [181, 197] on div at bounding box center [302, 198] width 311 height 15
radio input "true"
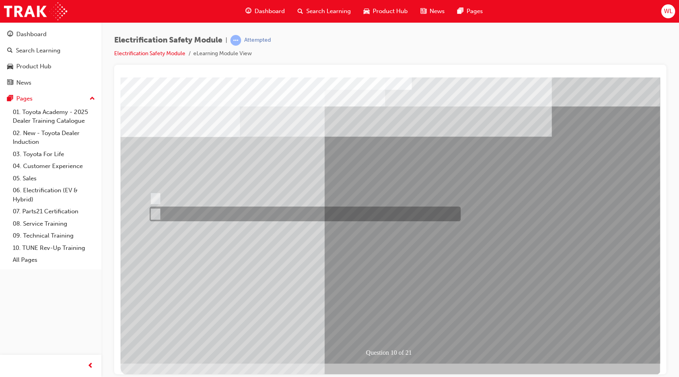
click at [181, 214] on div at bounding box center [302, 214] width 311 height 15
radio input "true"
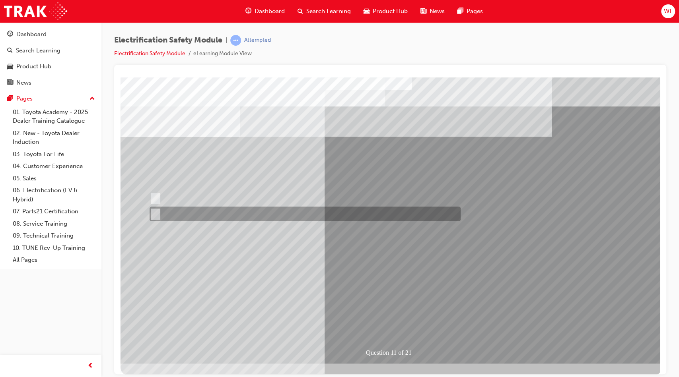
click at [173, 213] on div at bounding box center [302, 214] width 311 height 15
radio input "true"
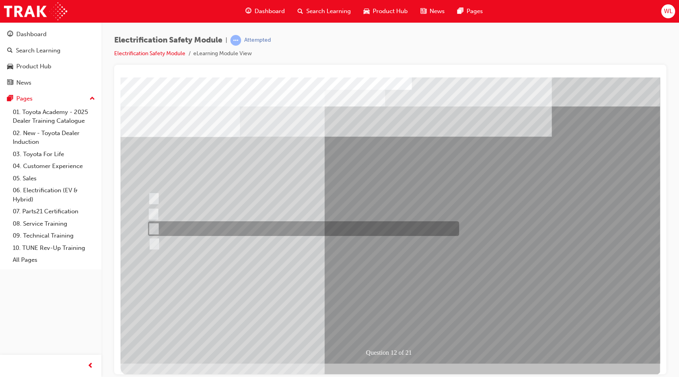
click at [162, 227] on div at bounding box center [301, 228] width 311 height 15
radio input "true"
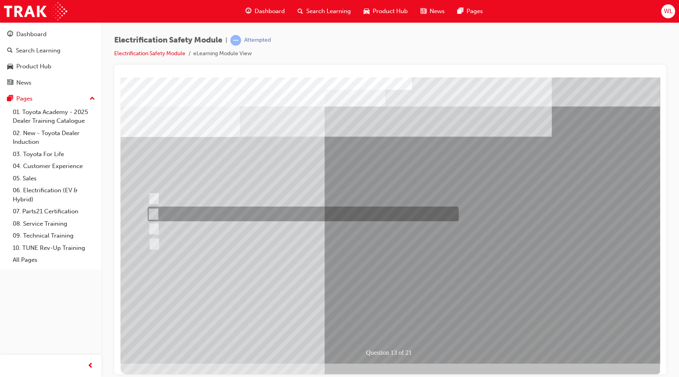
click at [217, 217] on div at bounding box center [300, 214] width 311 height 15
radio input "true"
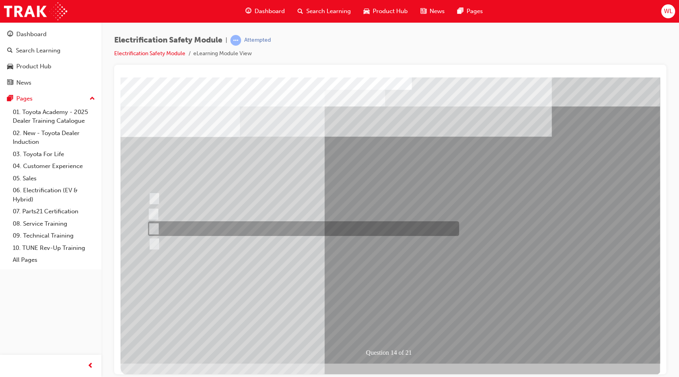
click at [214, 222] on div at bounding box center [301, 228] width 311 height 15
radio input "true"
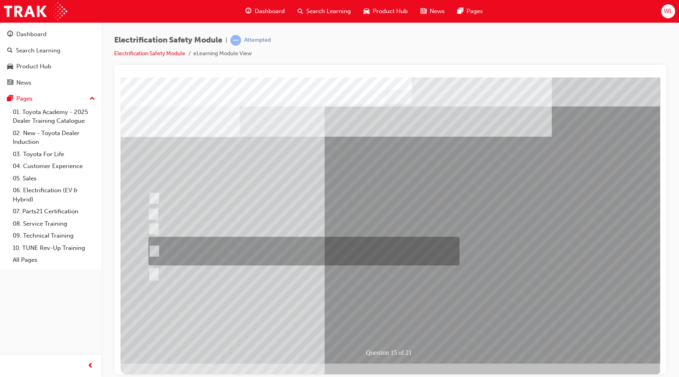
click at [276, 252] on div at bounding box center [301, 251] width 311 height 29
radio input "true"
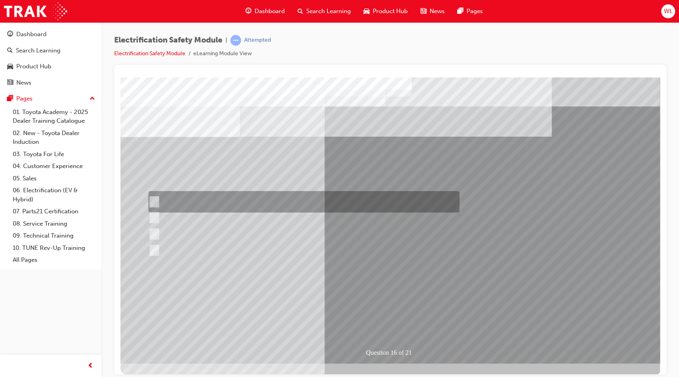
click at [223, 203] on div at bounding box center [301, 201] width 311 height 21
radio input "true"
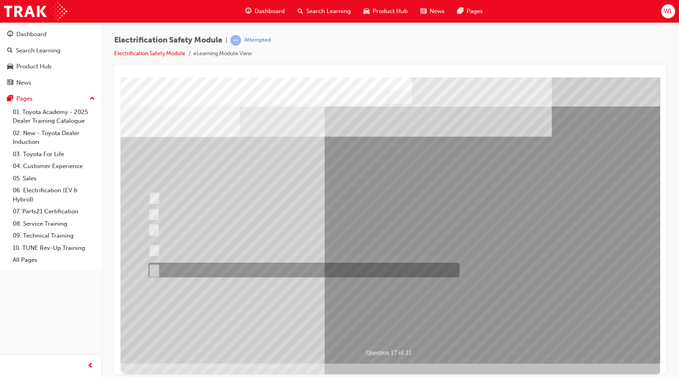
click at [223, 269] on div at bounding box center [301, 270] width 311 height 15
radio input "true"
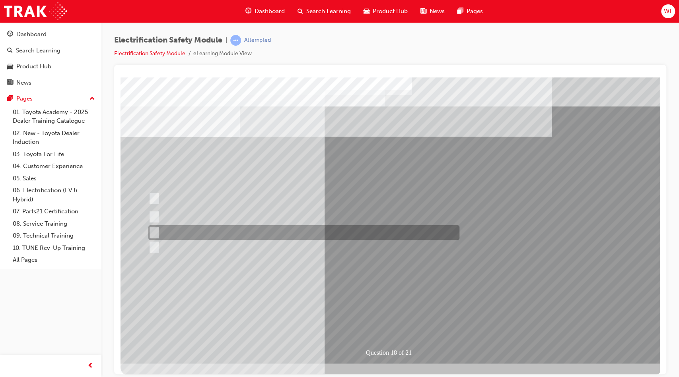
click at [213, 233] on div at bounding box center [301, 232] width 311 height 15
radio input "true"
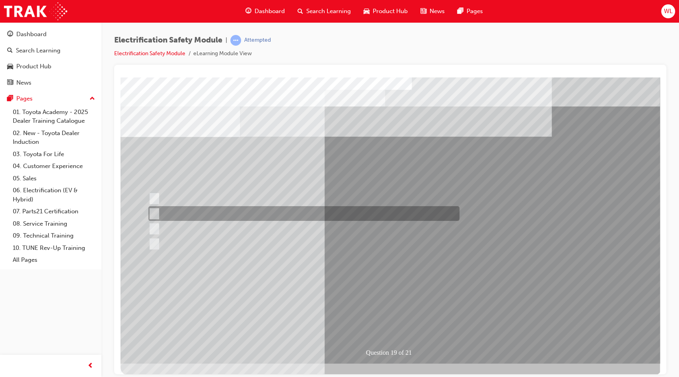
click at [235, 213] on div at bounding box center [301, 213] width 311 height 15
radio input "true"
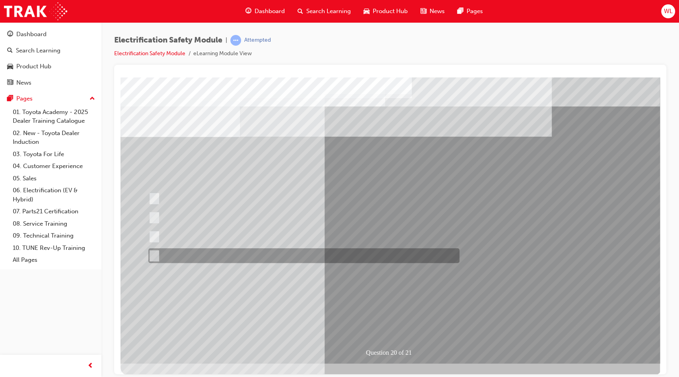
click at [212, 261] on div at bounding box center [301, 255] width 311 height 15
radio input "true"
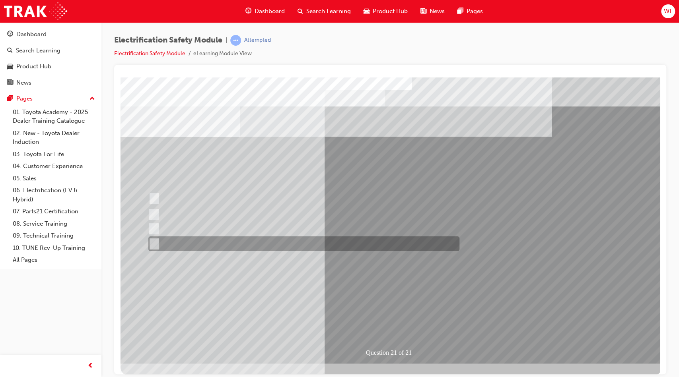
click at [215, 242] on div at bounding box center [301, 244] width 311 height 15
radio input "true"
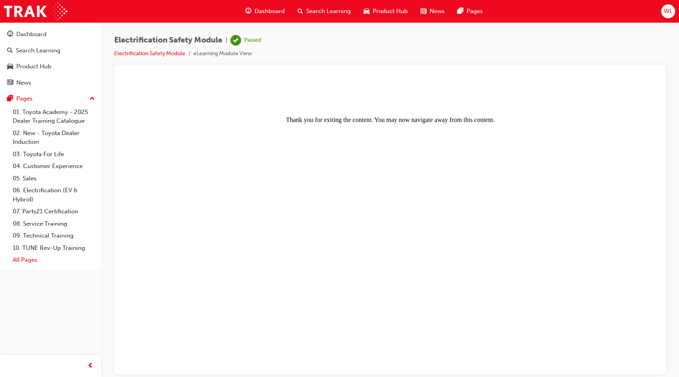
click at [30, 261] on link "All Pages" at bounding box center [54, 260] width 89 height 12
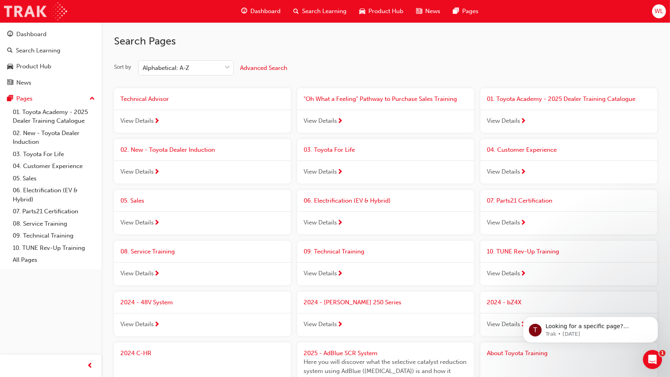
click at [33, 15] on img at bounding box center [35, 11] width 63 height 18
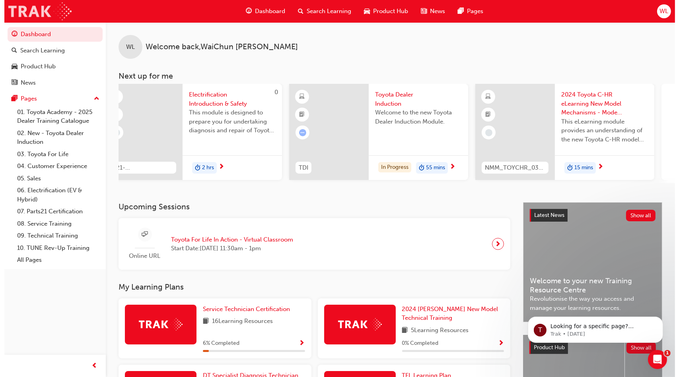
scroll to position [0, 388]
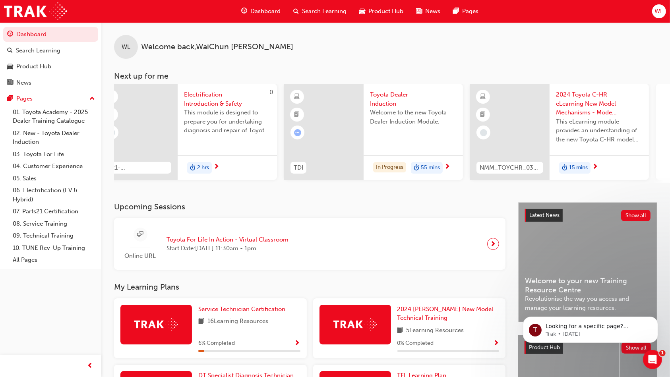
click at [410, 195] on div "WL Welcome back , [PERSON_NAME] Next up for me 0 T21-STFOS_PRE_READ ST Fundamen…" at bounding box center [385, 112] width 569 height 180
click at [383, 99] on span "Toyota Dealer Induction" at bounding box center [413, 99] width 87 height 18
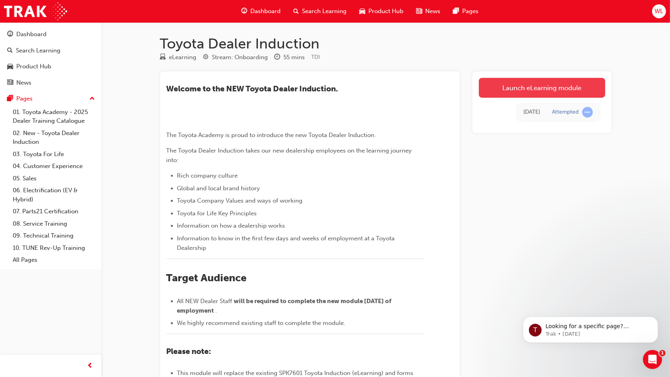
click at [502, 87] on link "Launch eLearning module" at bounding box center [542, 88] width 126 height 20
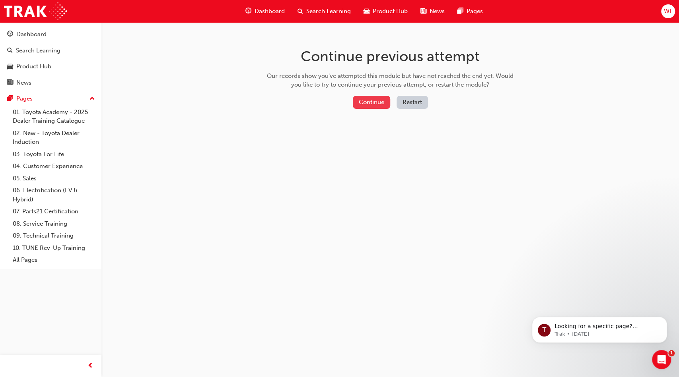
click at [377, 103] on button "Continue" at bounding box center [371, 102] width 37 height 13
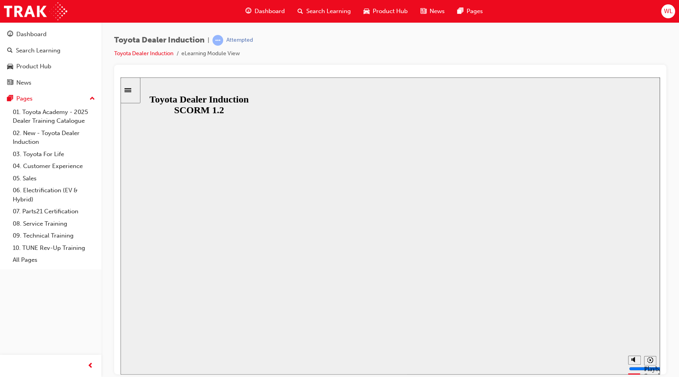
click at [135, 89] on icon "Sidebar Toggle" at bounding box center [130, 89] width 12 height 5
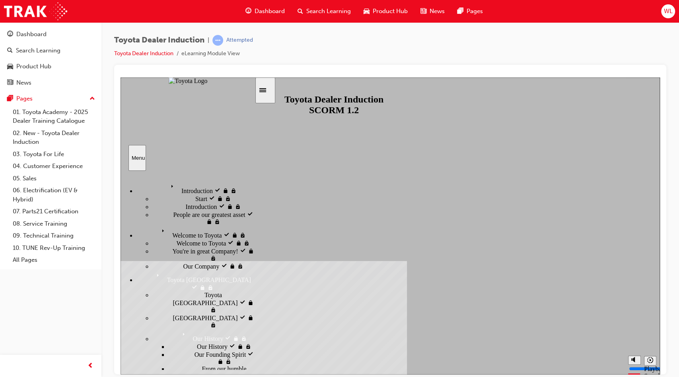
click at [172, 293] on div "Our History Our History" at bounding box center [203, 336] width 102 height 14
click at [197, 293] on span "Our History" at bounding box center [212, 345] width 31 height 7
click at [266, 92] on icon "Sidebar Toggle" at bounding box center [262, 90] width 7 height 4
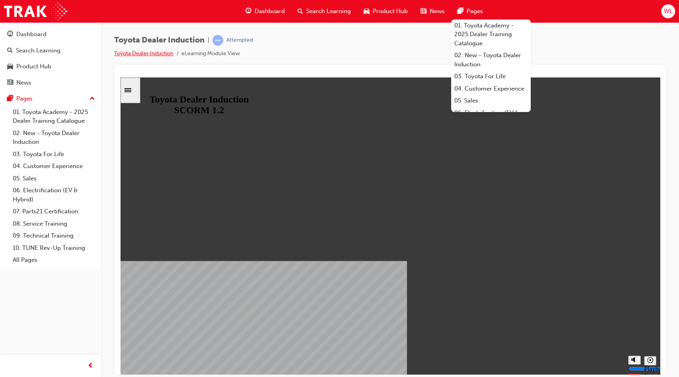
click at [161, 51] on link "Toyota Dealer Induction" at bounding box center [143, 53] width 59 height 7
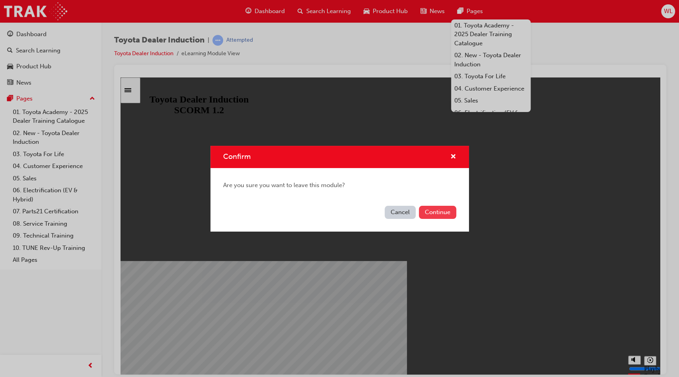
click at [434, 211] on button "Continue" at bounding box center [437, 212] width 37 height 13
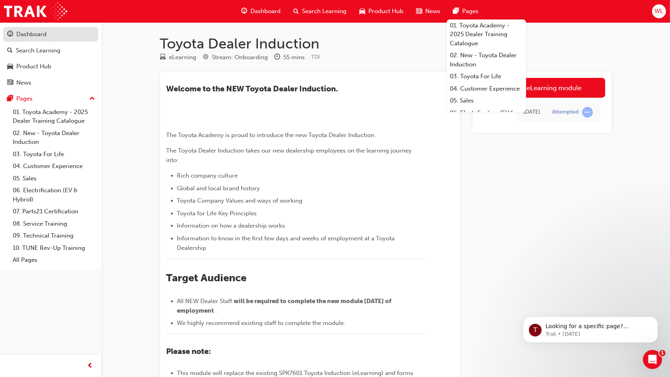
click at [24, 34] on div "Dashboard" at bounding box center [31, 34] width 30 height 9
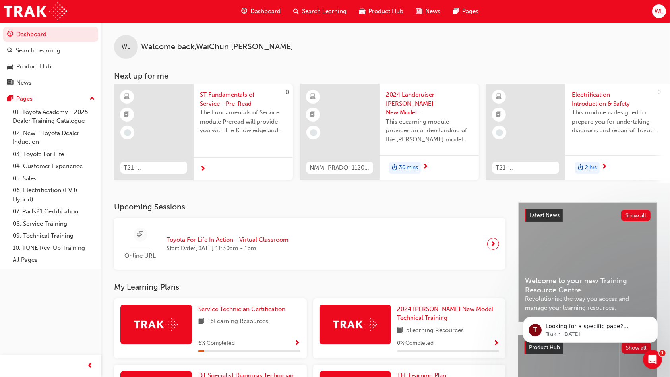
click at [558, 13] on span "WL" at bounding box center [659, 11] width 9 height 9
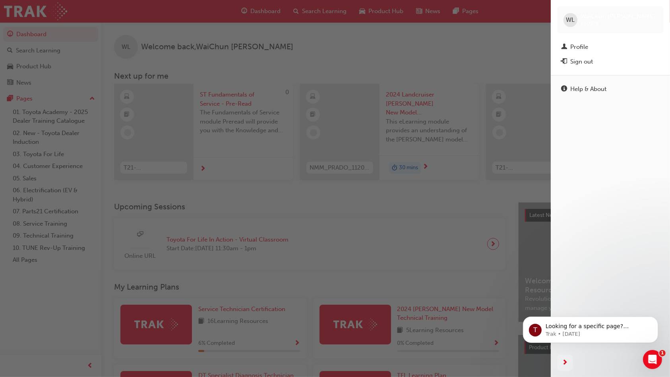
click at [495, 39] on div "button" at bounding box center [275, 188] width 551 height 377
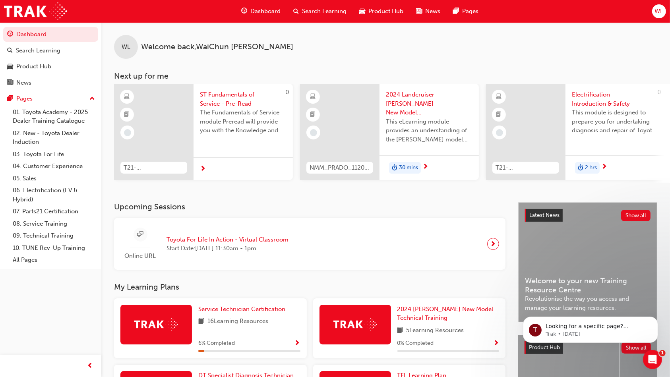
click at [268, 12] on span "Dashboard" at bounding box center [265, 11] width 30 height 9
